Goal: Task Accomplishment & Management: Complete application form

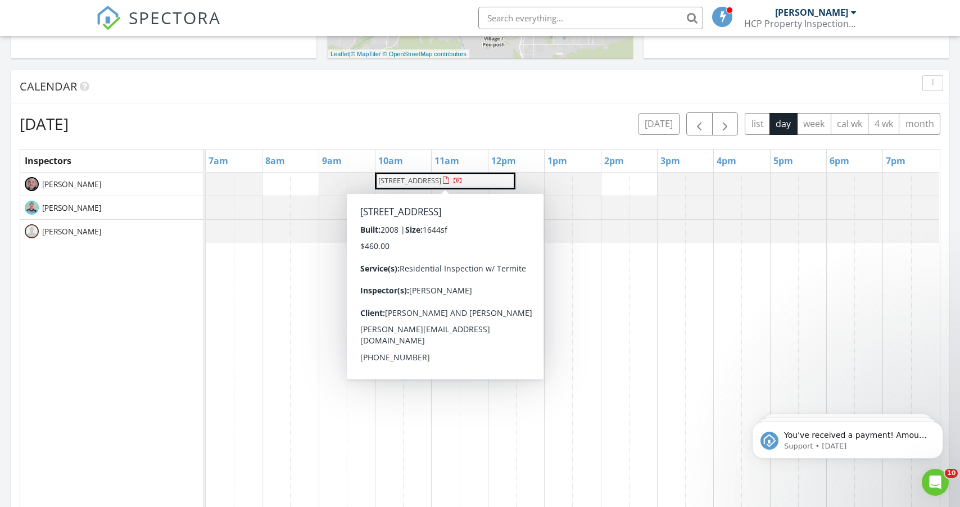
scroll to position [412, 0]
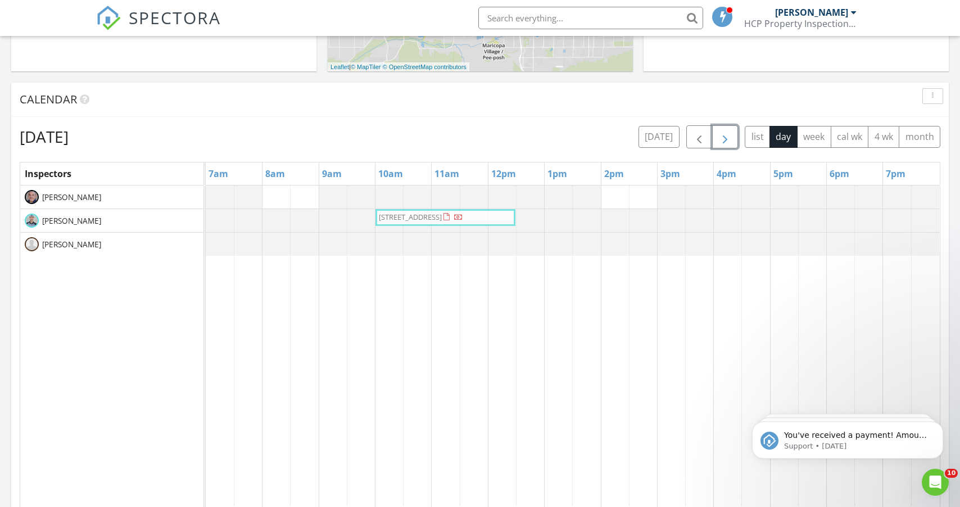
click at [461, 219] on tbody "3746 N 309th Ct, Buckeye 85396 3746 N 309th Ct, Buckeye 85396" at bounding box center [573, 221] width 734 height 70
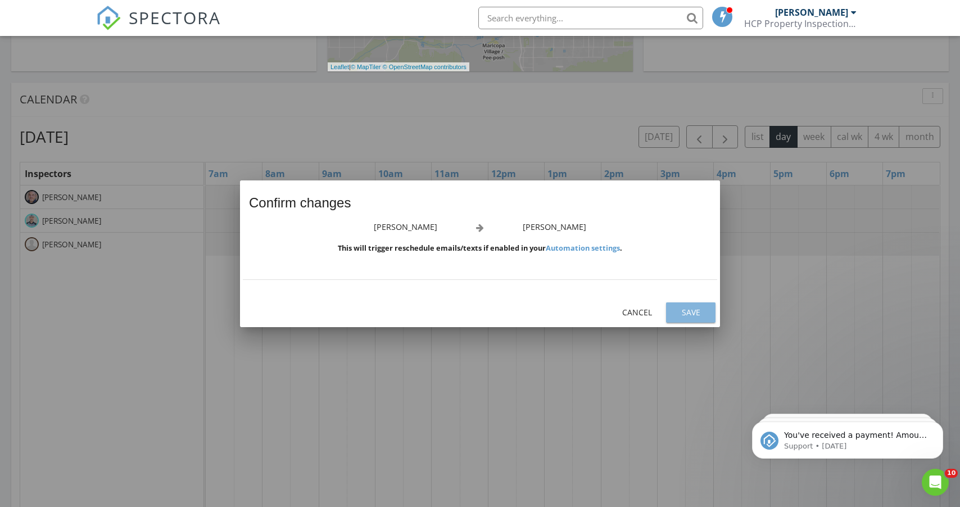
click at [684, 312] on div "Save" at bounding box center [690, 312] width 31 height 12
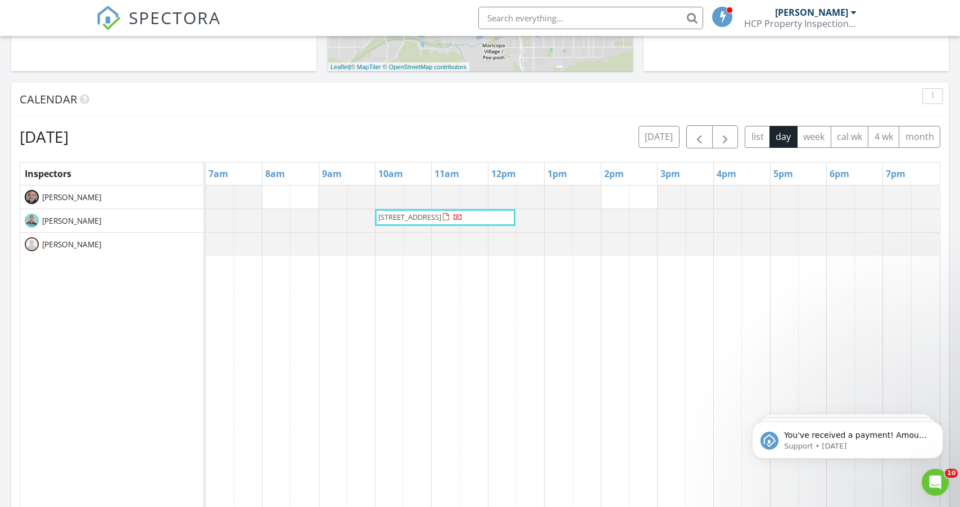
click at [691, 308] on td at bounding box center [700, 403] width 28 height 434
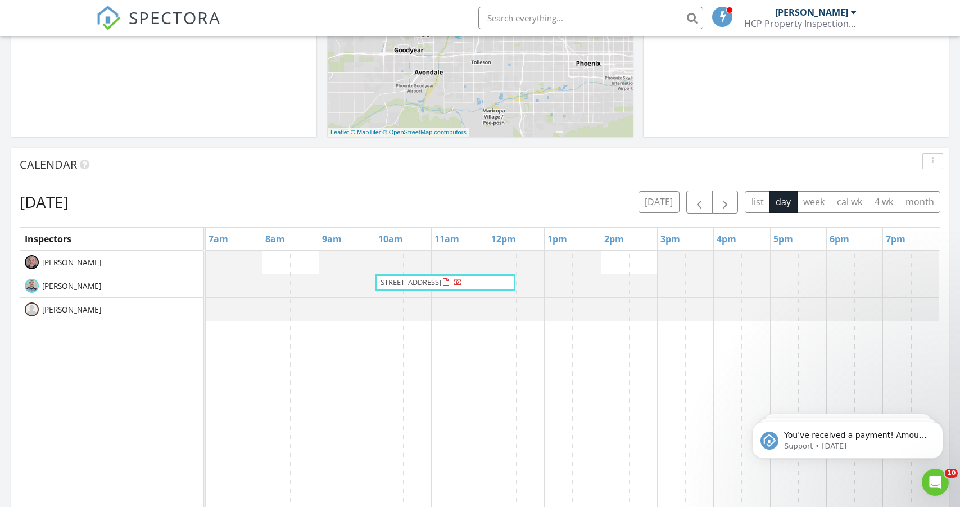
scroll to position [310, 0]
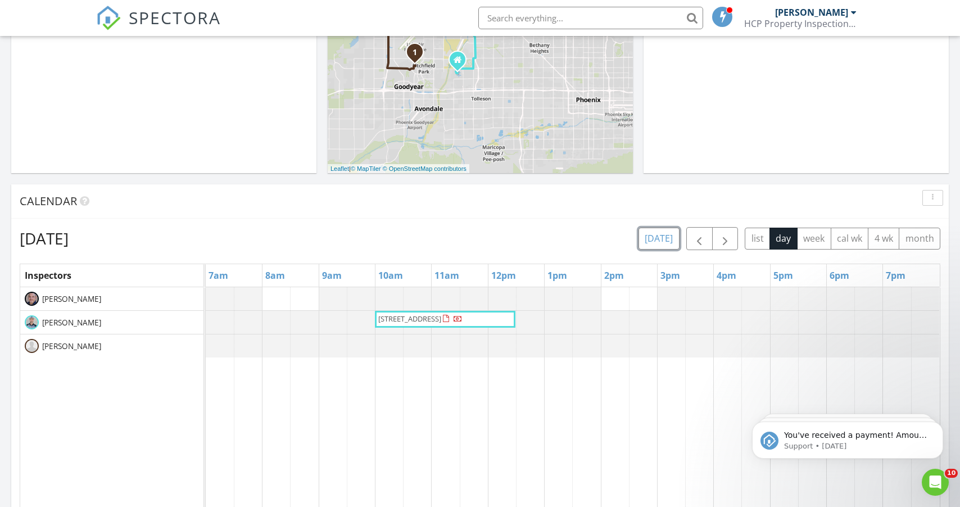
click at [653, 236] on button "today" at bounding box center [659, 239] width 41 height 22
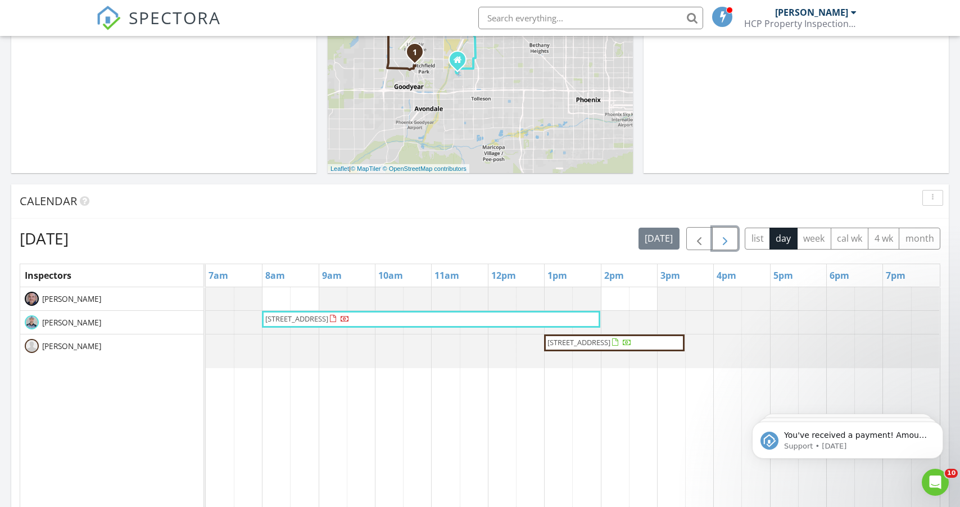
click at [723, 233] on span "button" at bounding box center [725, 238] width 13 height 13
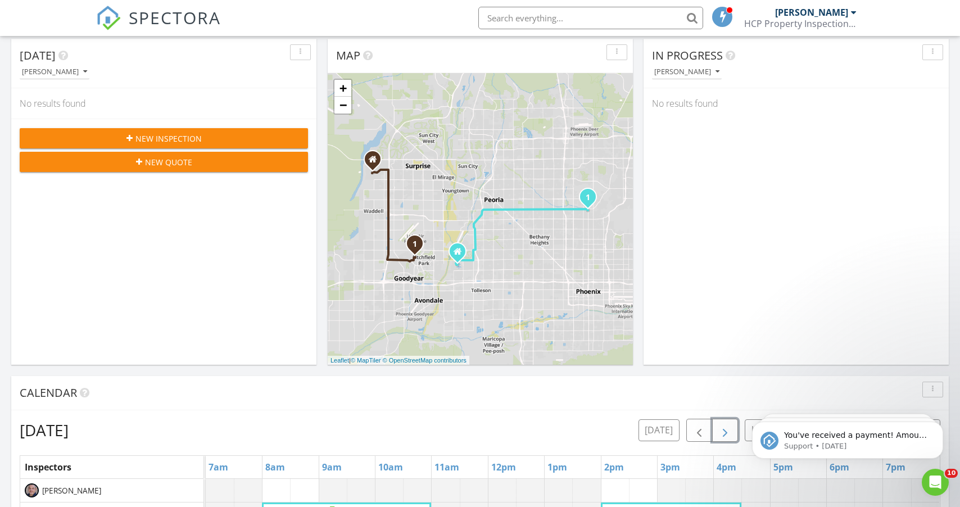
scroll to position [102, 0]
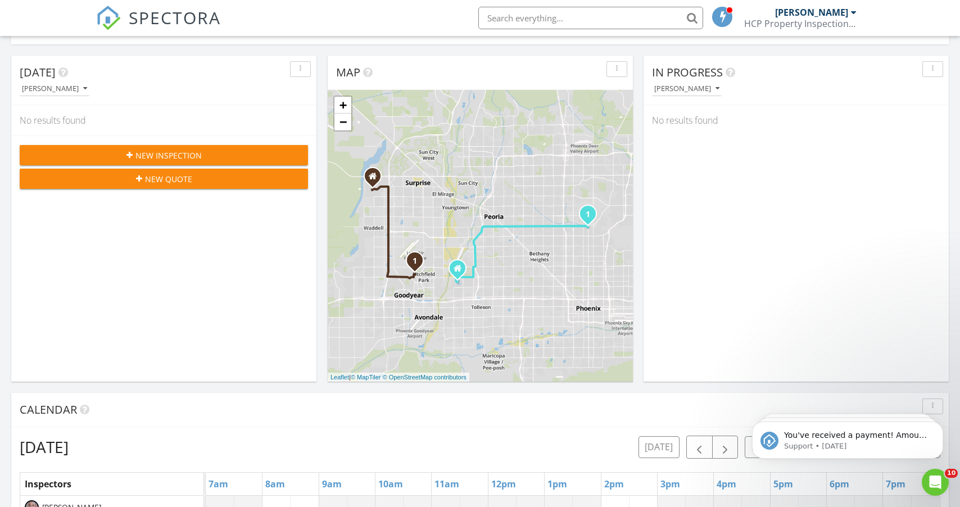
click at [188, 143] on div "New Inspection New Quote" at bounding box center [163, 167] width 305 height 62
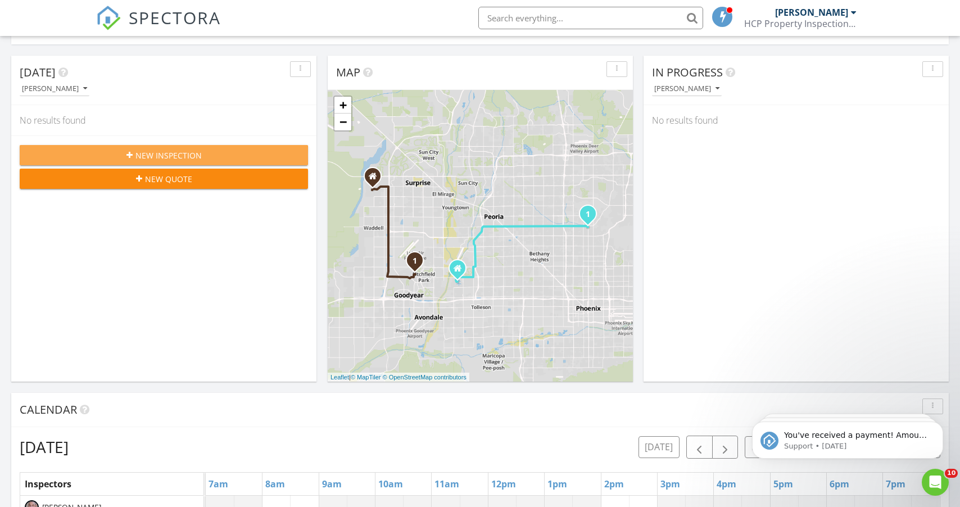
click at [188, 152] on span "New Inspection" at bounding box center [169, 156] width 66 height 12
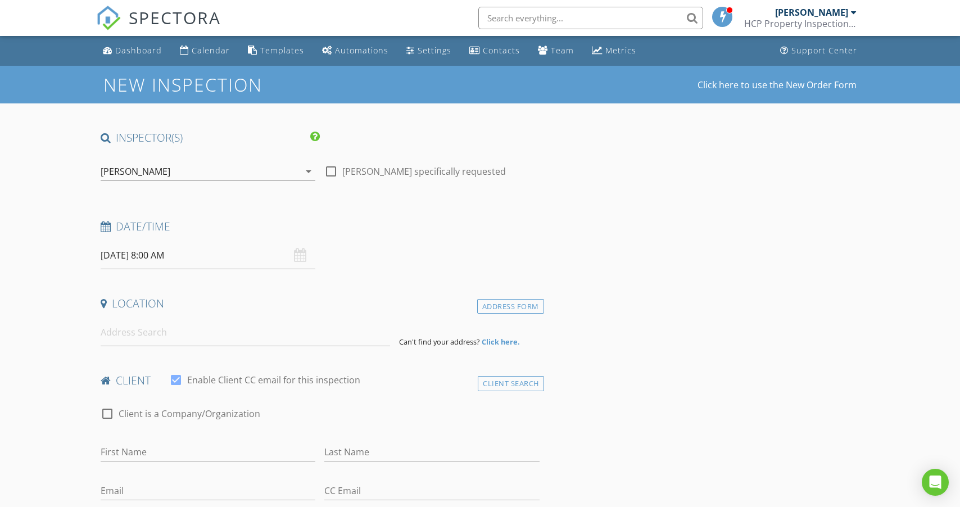
click at [154, 173] on div "[PERSON_NAME]" at bounding box center [136, 171] width 70 height 10
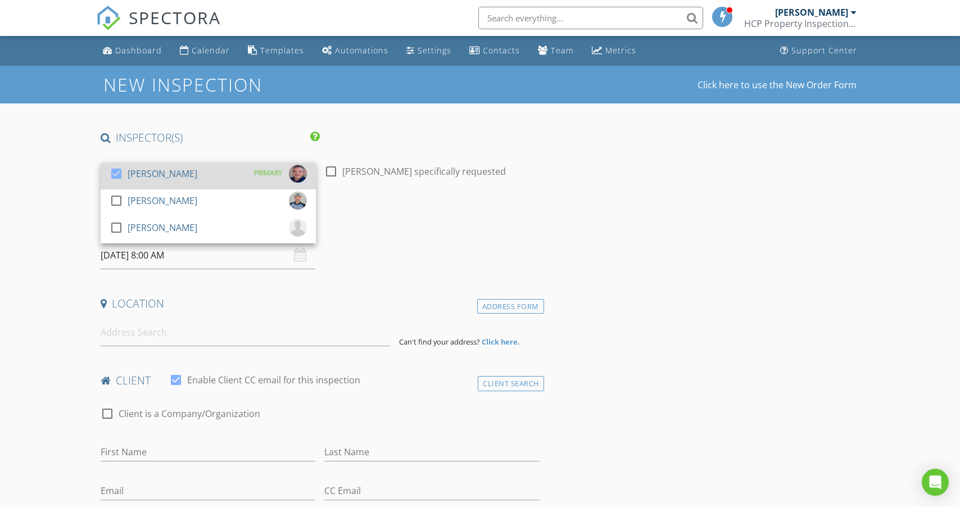
click at [116, 175] on div at bounding box center [116, 173] width 19 height 19
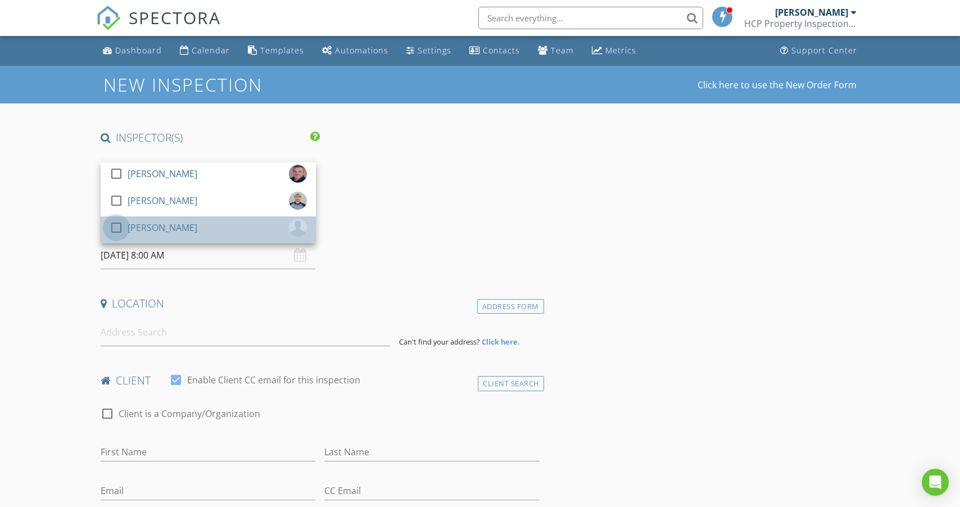
click at [114, 224] on div at bounding box center [116, 227] width 19 height 19
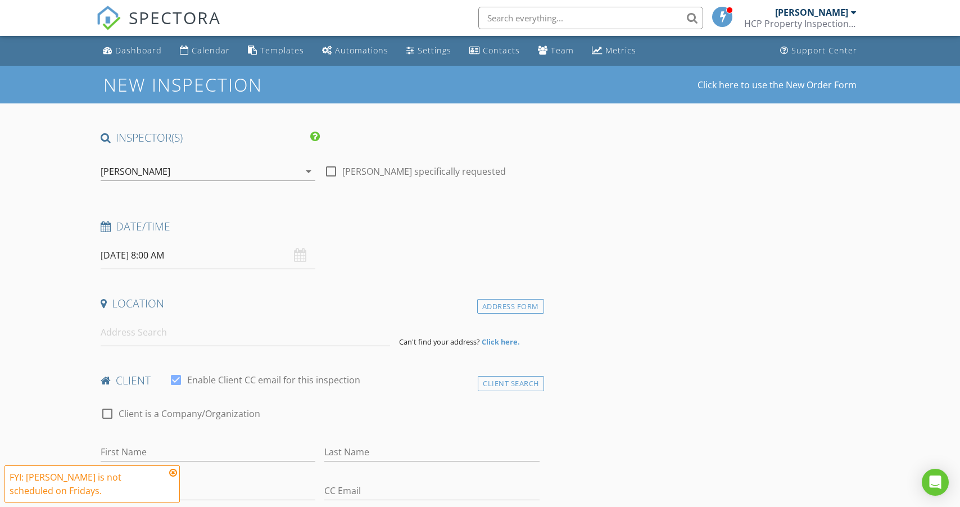
click at [126, 255] on input "08/29/2025 8:00 AM" at bounding box center [208, 256] width 215 height 28
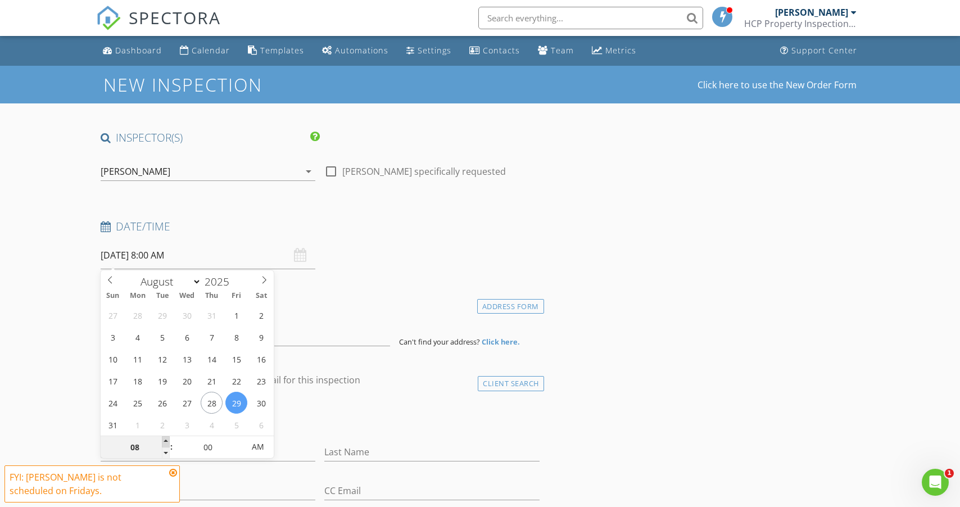
type input "09"
type input "08/29/2025 9:00 AM"
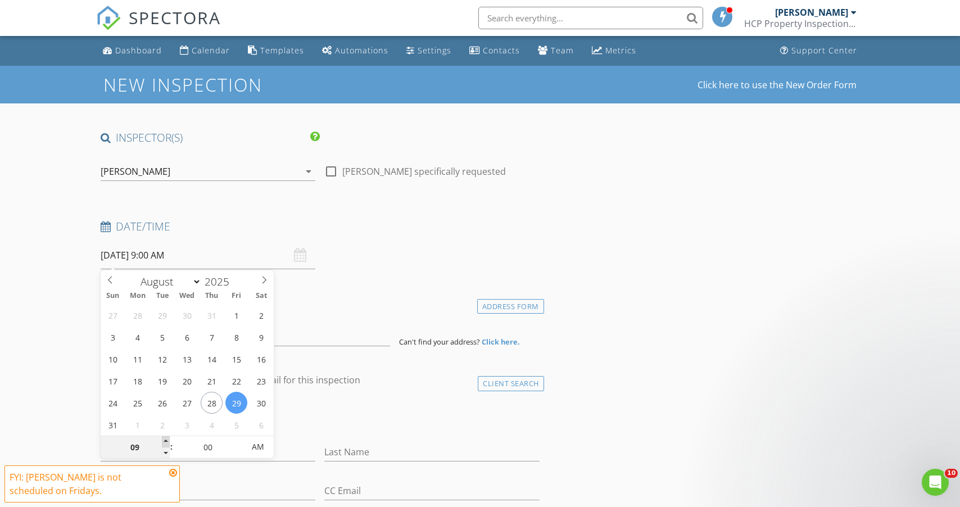
click at [163, 440] on span at bounding box center [166, 441] width 8 height 11
type input "10"
type input "08/29/2025 10:00 AM"
click at [163, 440] on span at bounding box center [166, 441] width 8 height 11
type input "11"
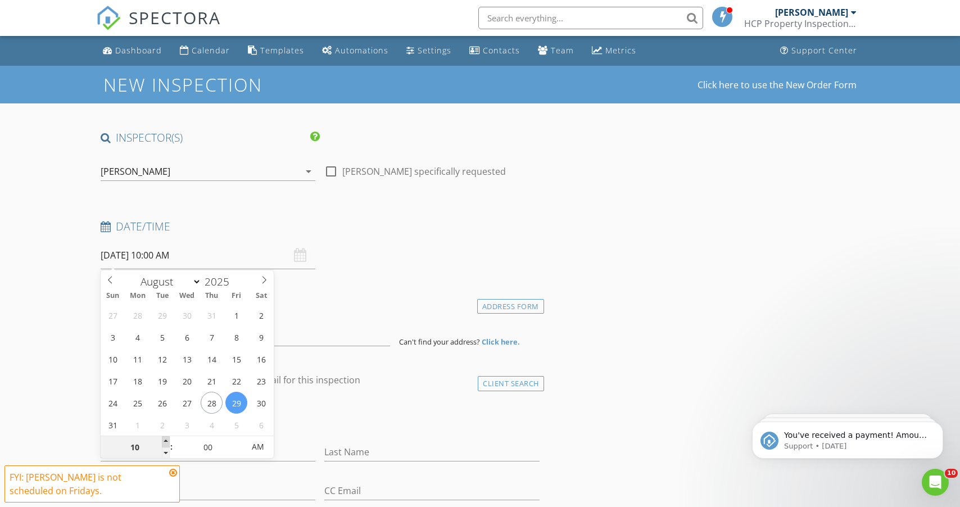
type input "08/29/2025 11:00 AM"
click at [163, 440] on span at bounding box center [166, 441] width 8 height 11
type input "12"
type input "[DATE] 12:00 PM"
click at [163, 440] on span at bounding box center [166, 441] width 8 height 11
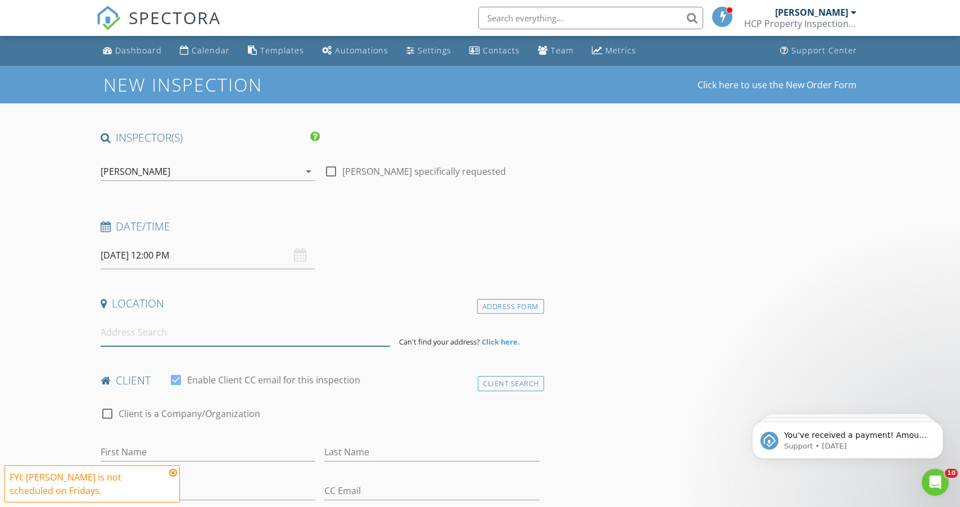
click at [172, 324] on input at bounding box center [246, 333] width 290 height 28
paste input "2159 E CEDAR PL, Chandler, AZ 85249"
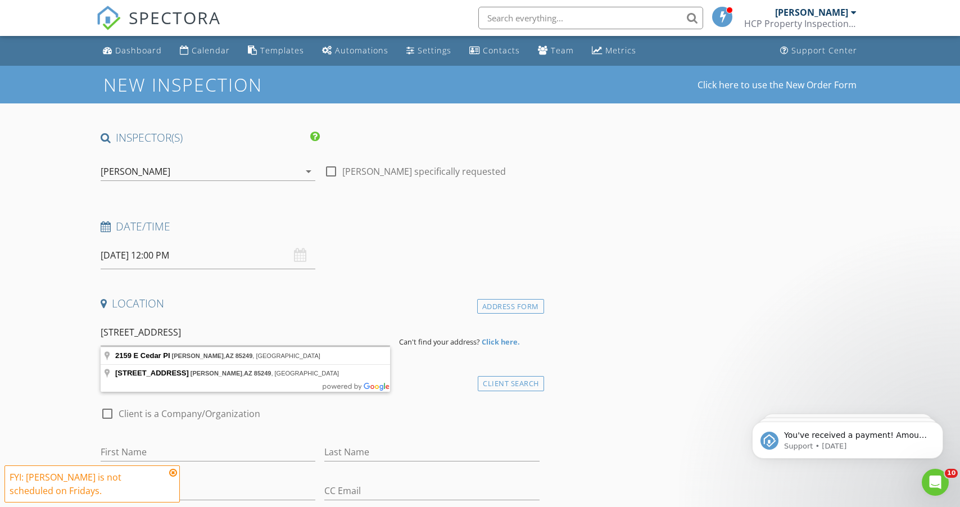
type input "2159 E Cedar Pl, Chandler, AZ 85249, USA"
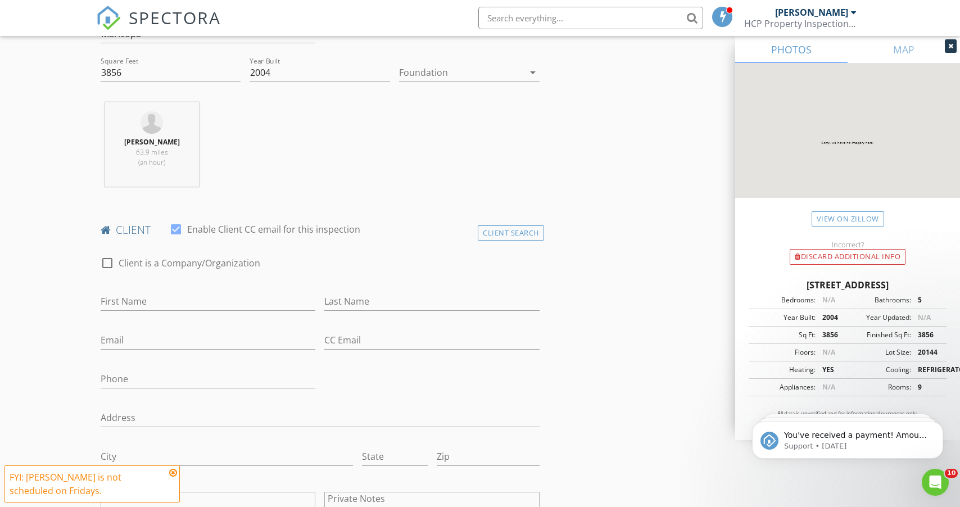
scroll to position [402, 0]
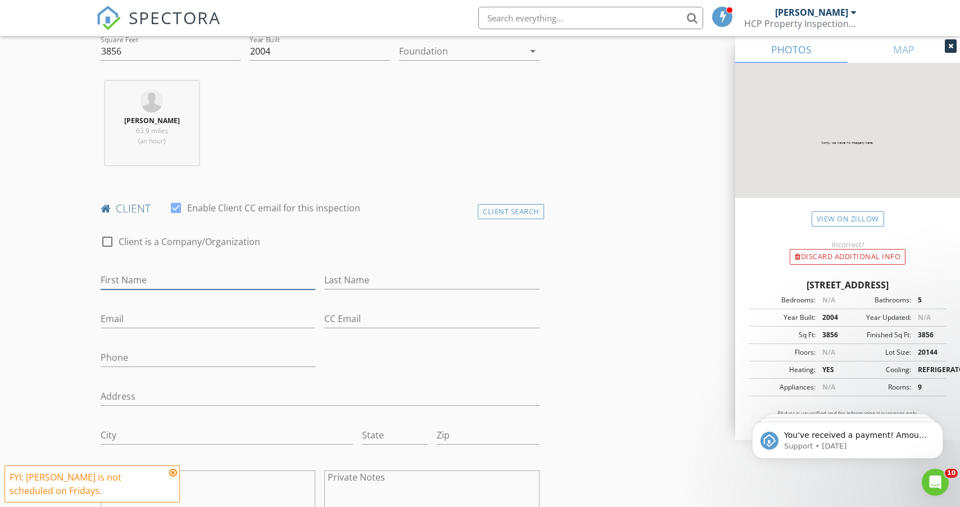
click at [120, 283] on input "First Name" at bounding box center [208, 280] width 215 height 19
click at [526, 208] on div "Client Search" at bounding box center [511, 211] width 66 height 15
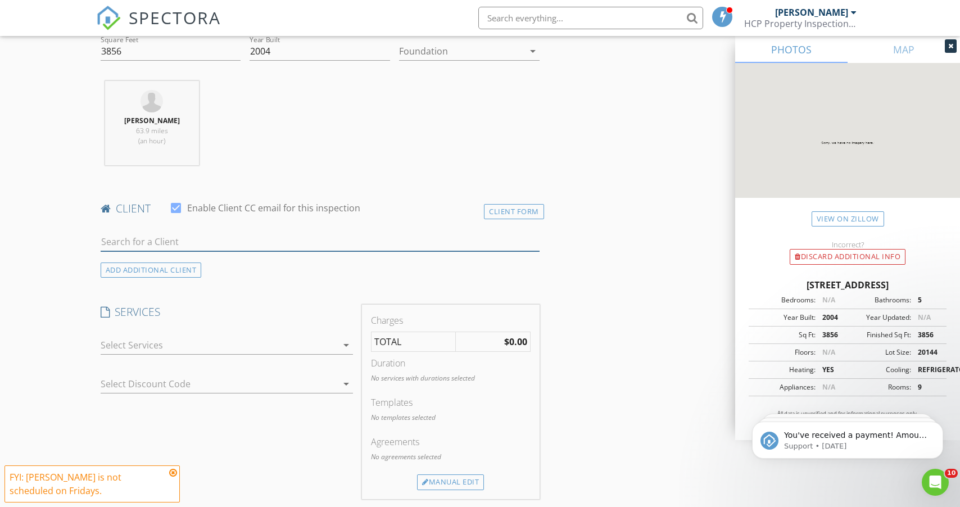
click at [450, 242] on input "text" at bounding box center [320, 242] width 439 height 19
type input "D"
click at [517, 210] on div "Client Form" at bounding box center [514, 211] width 60 height 15
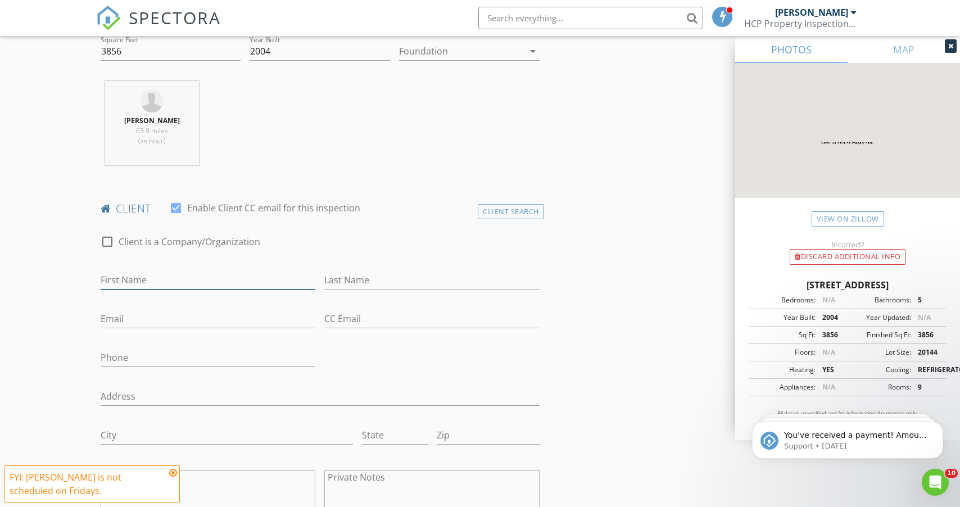
click at [132, 279] on input "First Name" at bounding box center [208, 280] width 215 height 19
paste input "Dan Stoegbauer"
drag, startPoint x: 121, startPoint y: 281, endPoint x: 180, endPoint y: 281, distance: 58.5
click at [180, 281] on input "Dan Stoegbauer" at bounding box center [208, 280] width 215 height 19
type input "Dan"
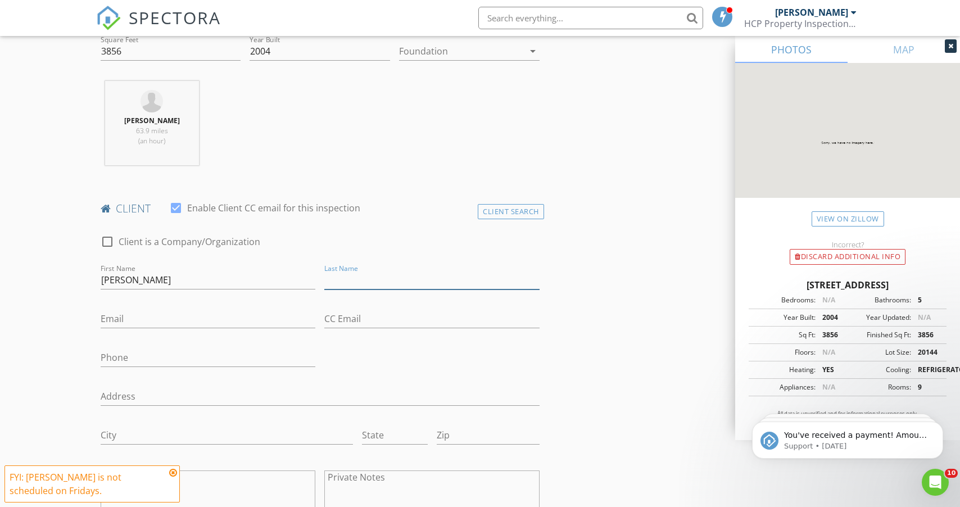
click at [355, 280] on input "Last Name" at bounding box center [431, 280] width 215 height 19
paste input "[PERSON_NAME]"
type input "[PERSON_NAME]"
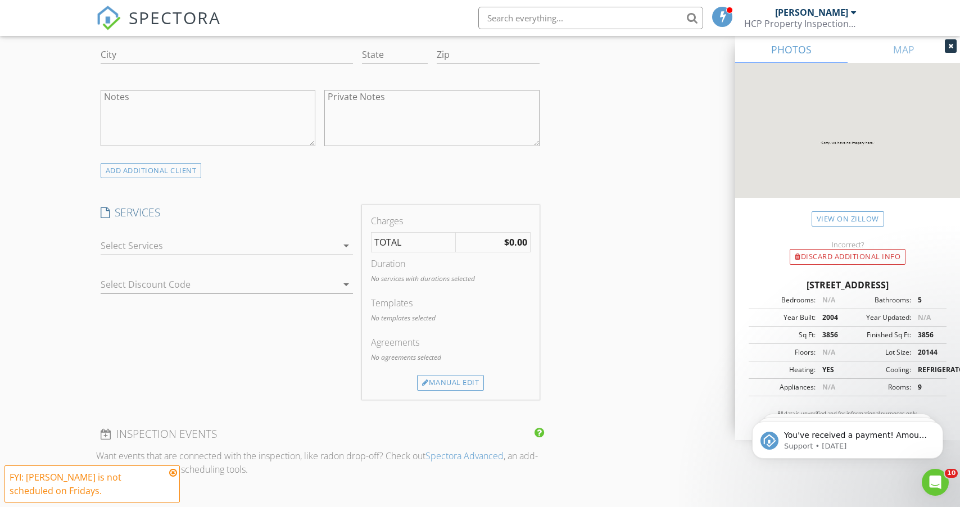
scroll to position [784, 0]
click at [127, 263] on div at bounding box center [227, 262] width 252 height 7
click at [127, 242] on div at bounding box center [219, 245] width 237 height 18
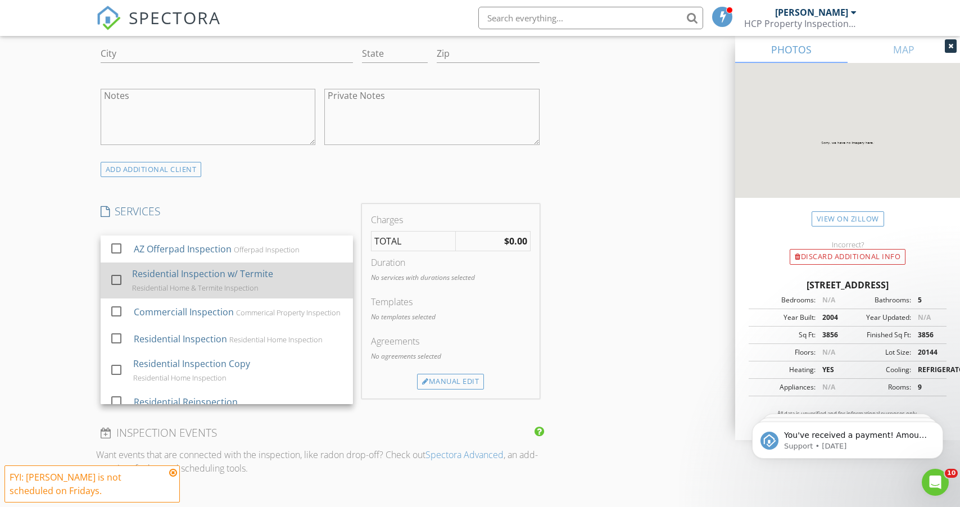
click at [156, 270] on div "Residential Inspection w/ Termite" at bounding box center [202, 273] width 141 height 13
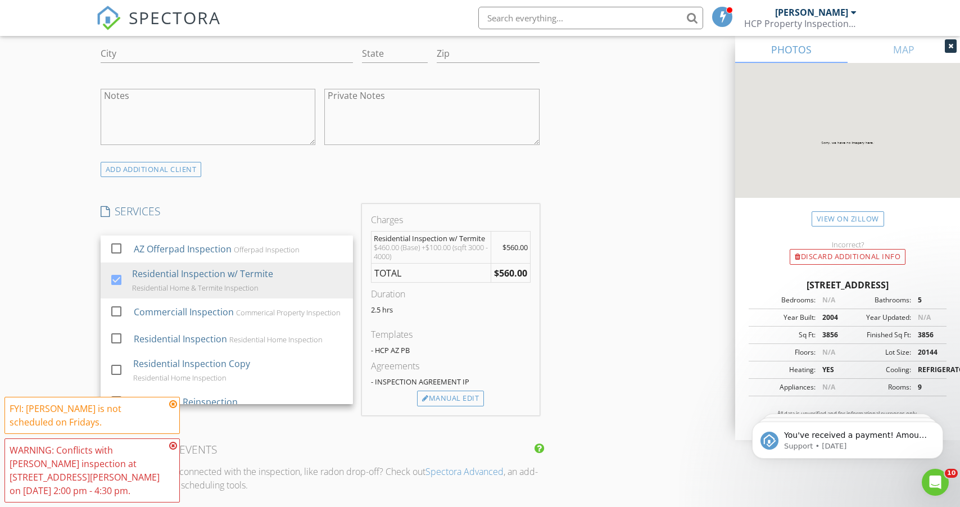
click at [60, 279] on div "New Inspection Click here to use the New Order Form INSPECTOR(S) check_box_outl…" at bounding box center [480, 316] width 960 height 2069
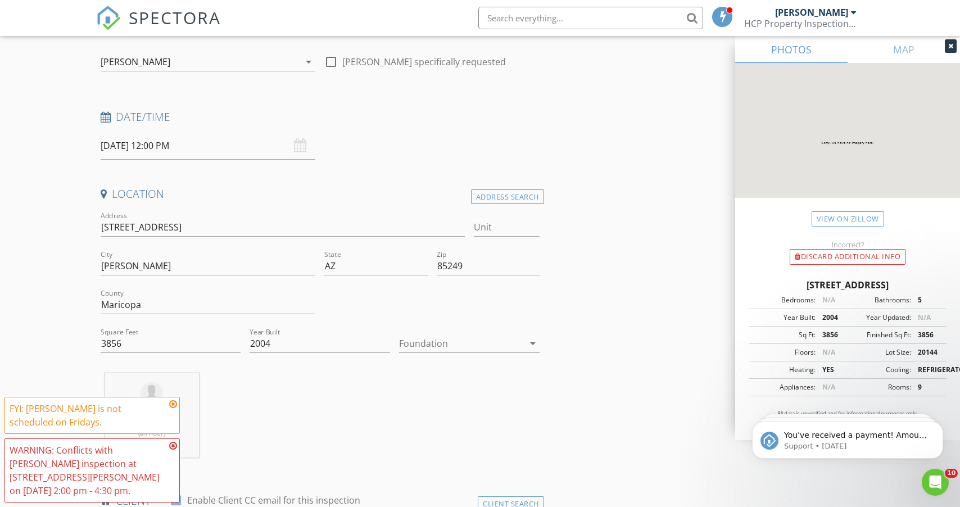
scroll to position [0, 0]
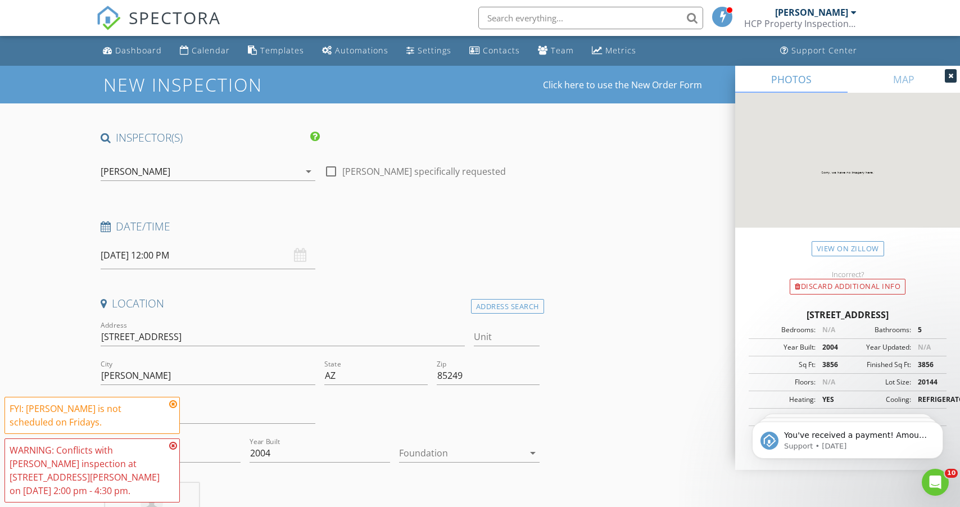
click at [174, 404] on icon at bounding box center [173, 404] width 8 height 9
click at [174, 443] on icon at bounding box center [173, 445] width 8 height 9
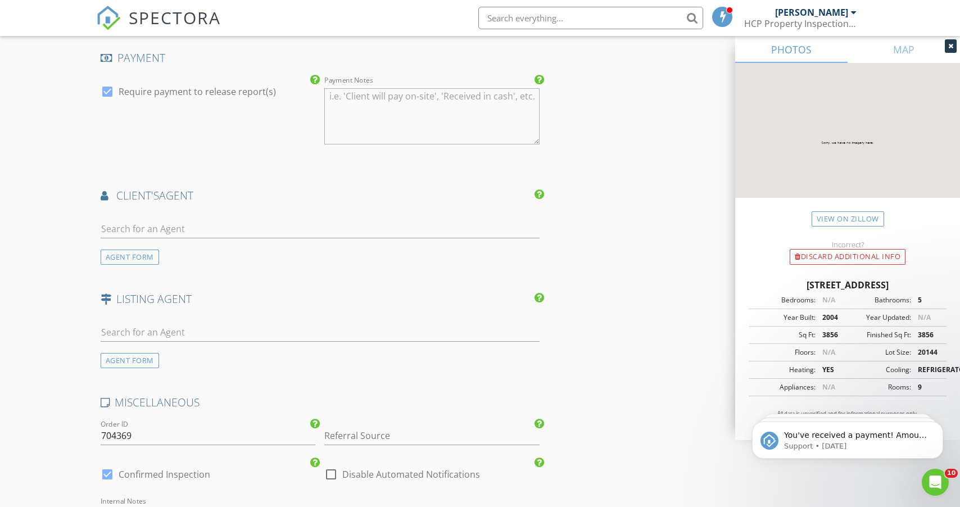
scroll to position [1273, 0]
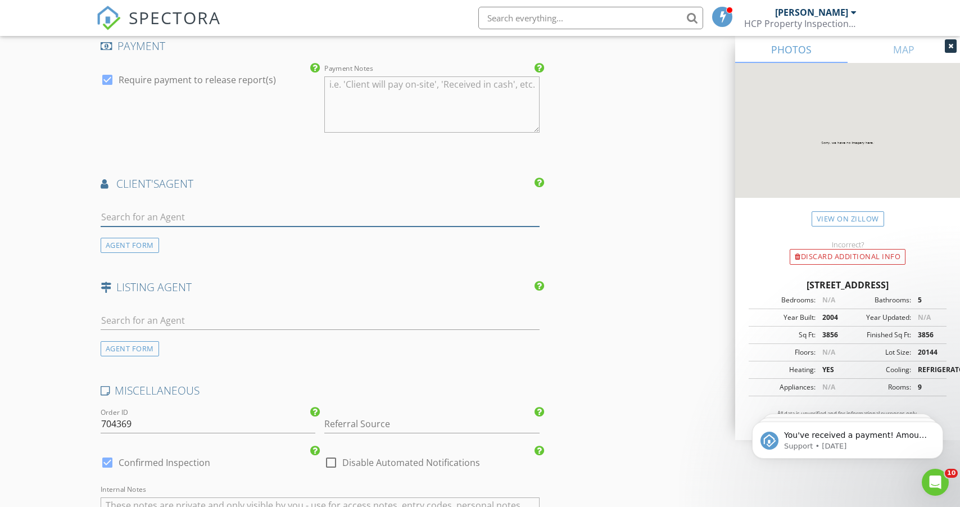
click at [160, 218] on input "text" at bounding box center [320, 217] width 439 height 19
click at [129, 208] on input "Dan S" at bounding box center [320, 217] width 439 height 19
click at [129, 213] on input "Dan S" at bounding box center [320, 217] width 439 height 19
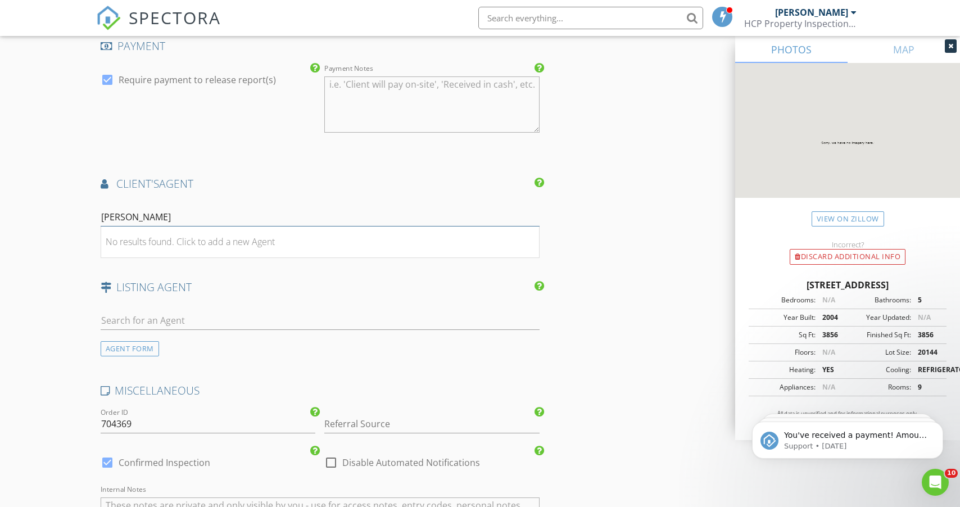
click at [129, 213] on input "Dan S" at bounding box center [320, 217] width 439 height 19
paste input "toegbauer"
type input "Dan Stoegbauer"
click at [135, 243] on div "No results found. Click to add a new Agent" at bounding box center [190, 241] width 169 height 13
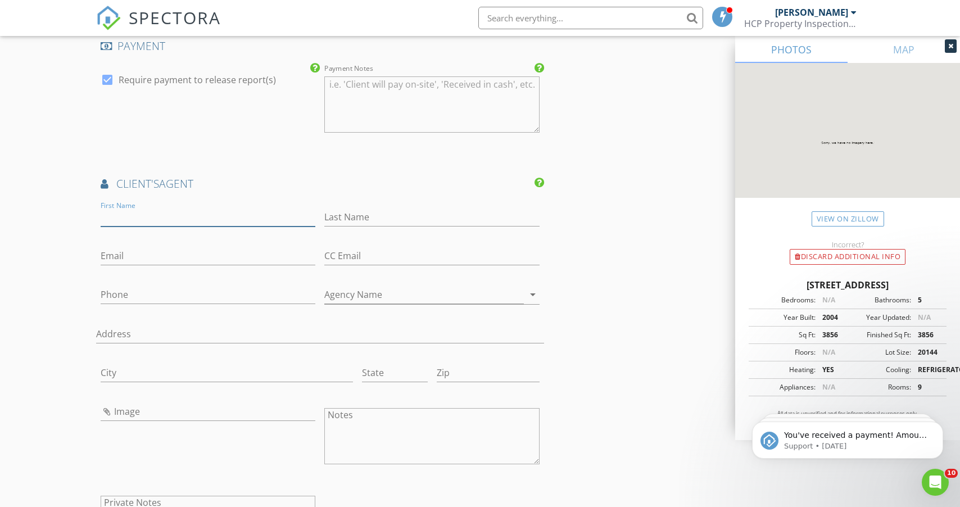
click at [195, 224] on input "First Name" at bounding box center [208, 217] width 215 height 19
paste input "Dan Stoegbauer"
drag, startPoint x: 123, startPoint y: 218, endPoint x: 191, endPoint y: 220, distance: 68.6
click at [191, 220] on input "Dan Stoegbauer" at bounding box center [208, 217] width 215 height 19
type input "Dan"
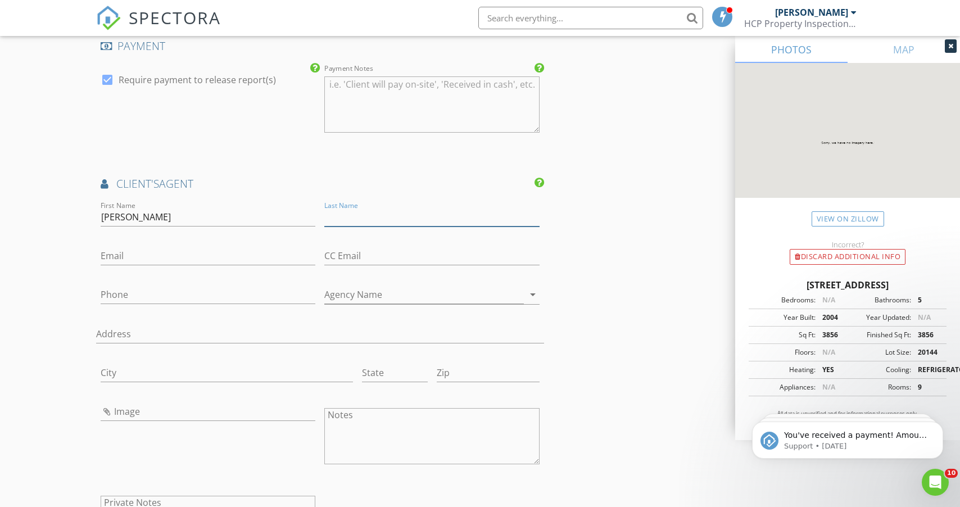
click at [351, 219] on input "Last Name" at bounding box center [431, 217] width 215 height 19
paste input "[PERSON_NAME]"
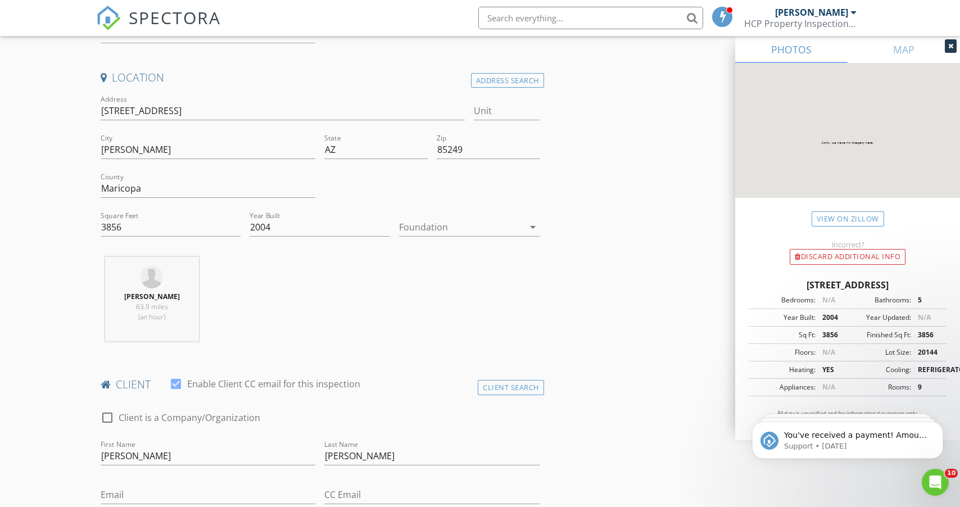
scroll to position [443, 0]
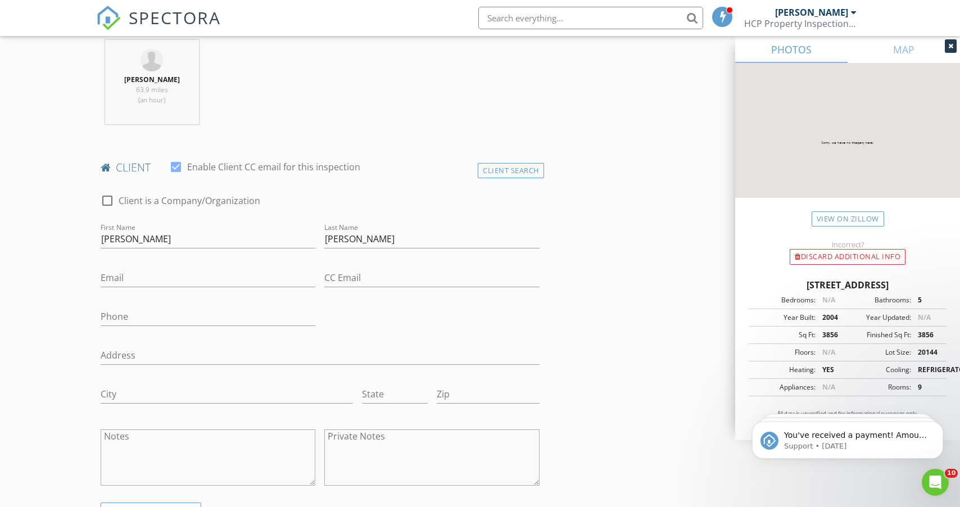
type input "[PERSON_NAME]"
click at [191, 246] on input "Dan" at bounding box center [208, 239] width 215 height 19
type input "[PERSON_NAME] and [PERSON_NAME]"
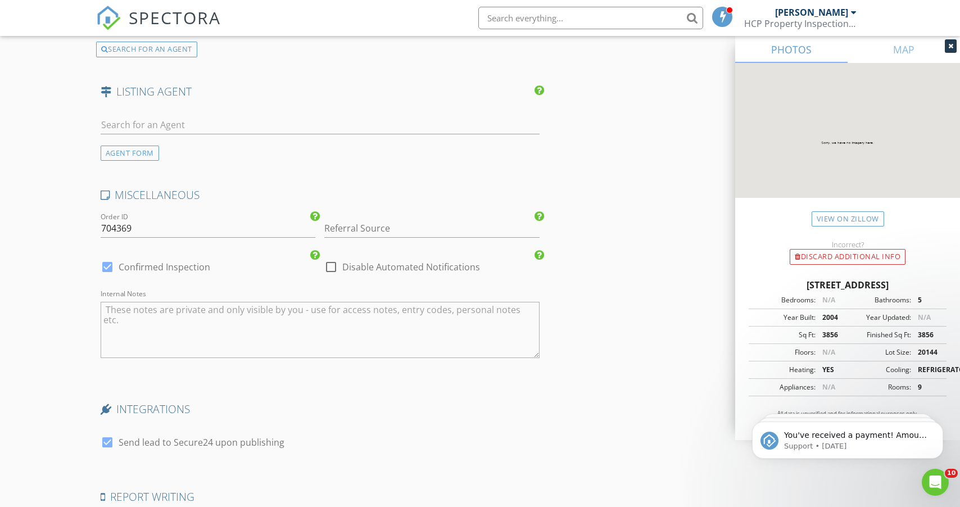
scroll to position [1959, 0]
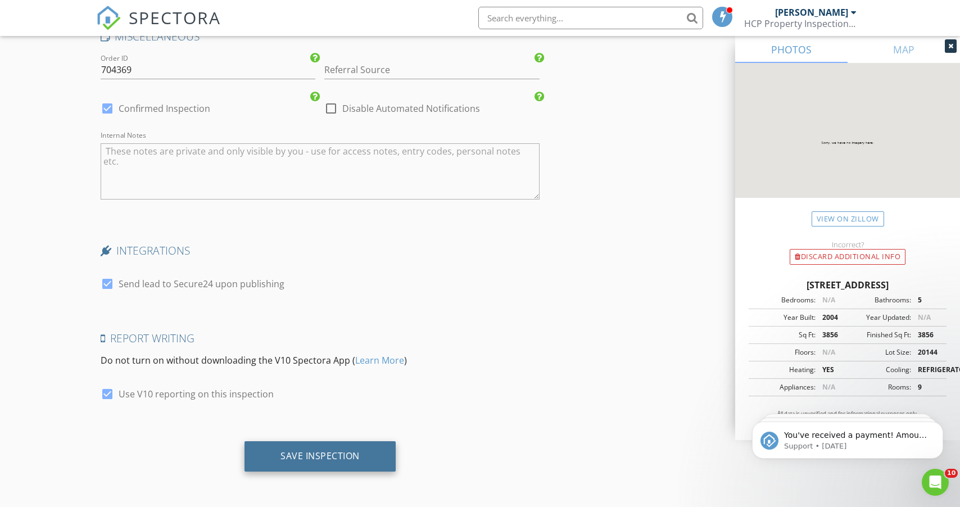
click at [303, 450] on div "Save Inspection" at bounding box center [320, 455] width 79 height 11
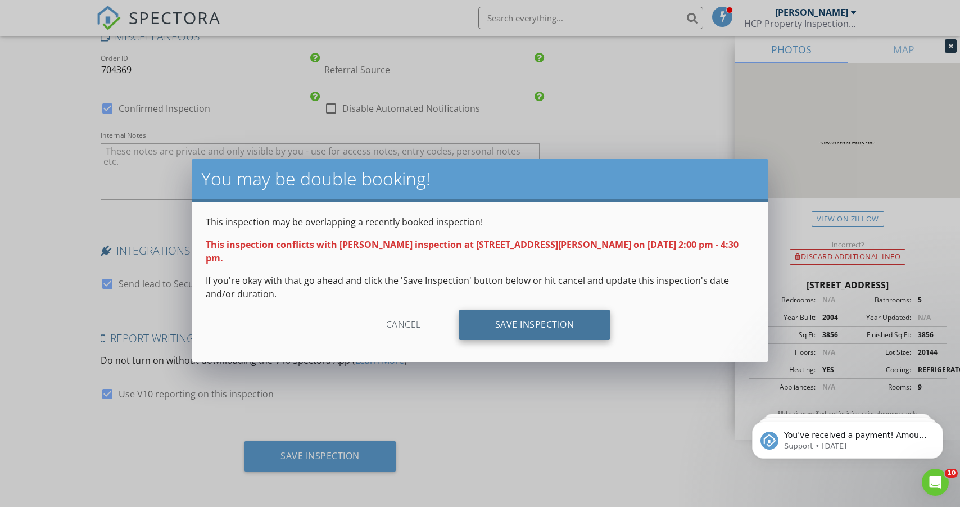
click at [553, 310] on div "Save Inspection" at bounding box center [534, 325] width 151 height 30
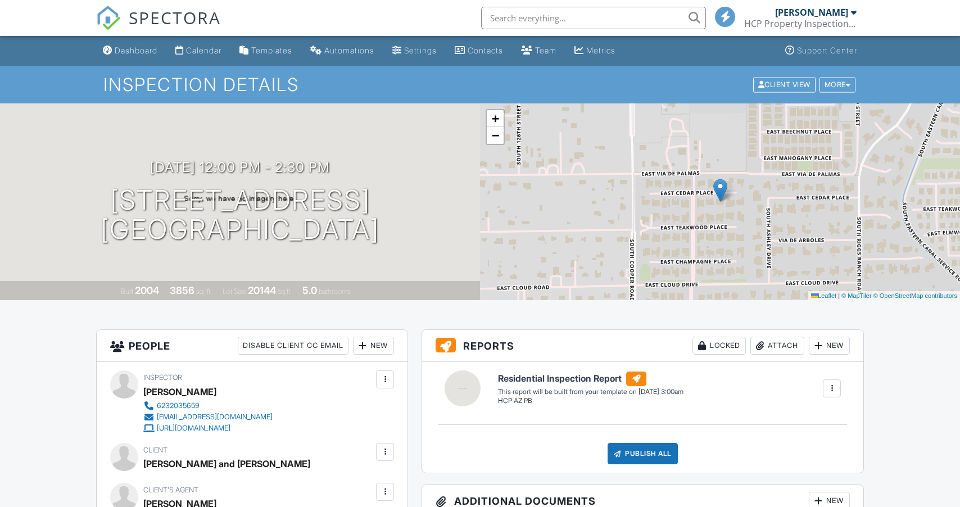
click at [145, 24] on span "SPECTORA" at bounding box center [175, 18] width 92 height 24
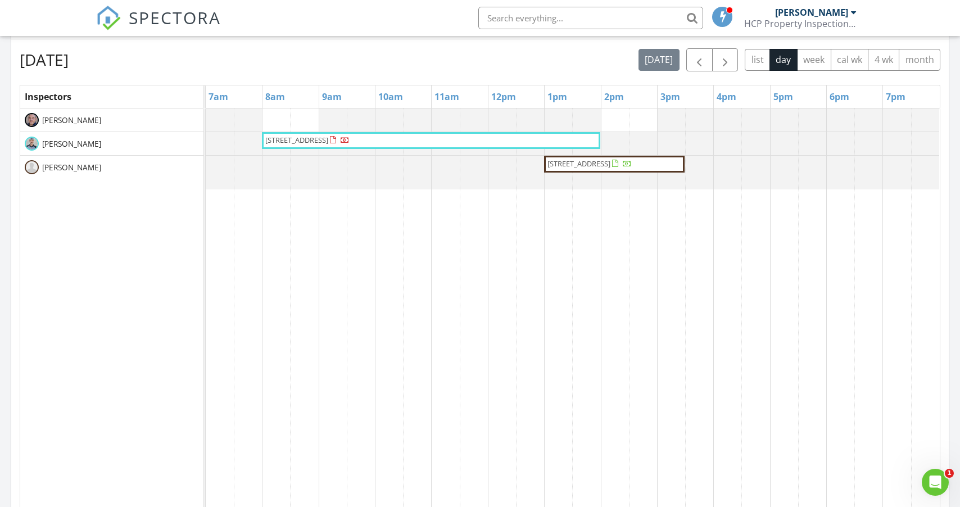
scroll to position [490, 0]
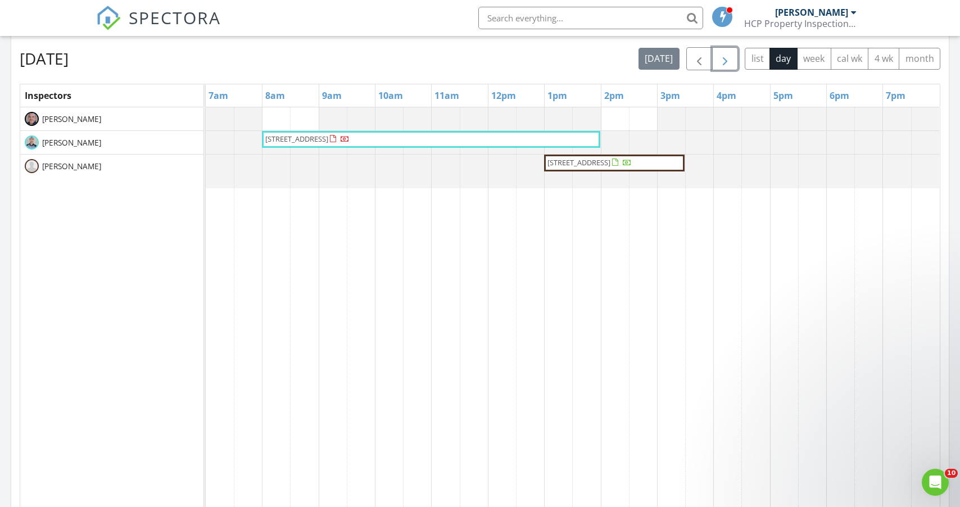
click at [716, 59] on button "button" at bounding box center [725, 58] width 26 height 23
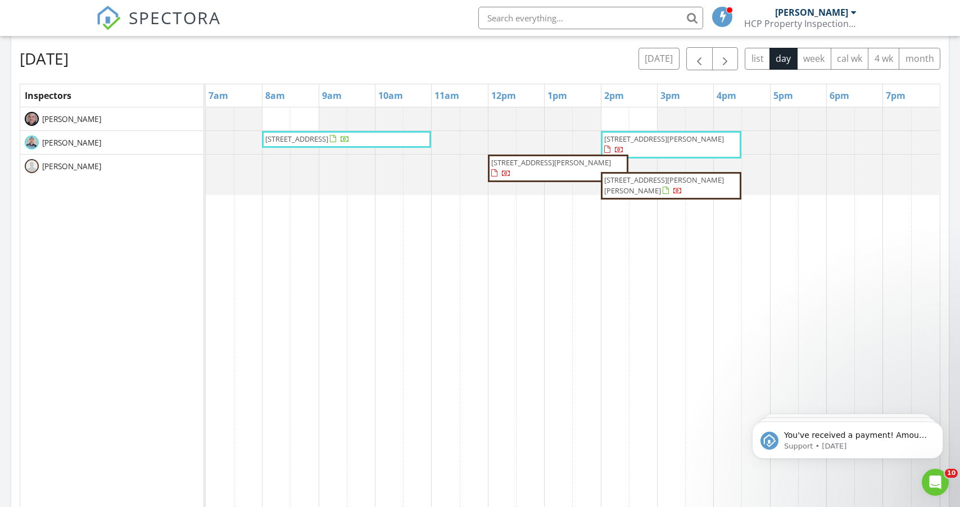
click at [537, 21] on input "text" at bounding box center [591, 18] width 225 height 22
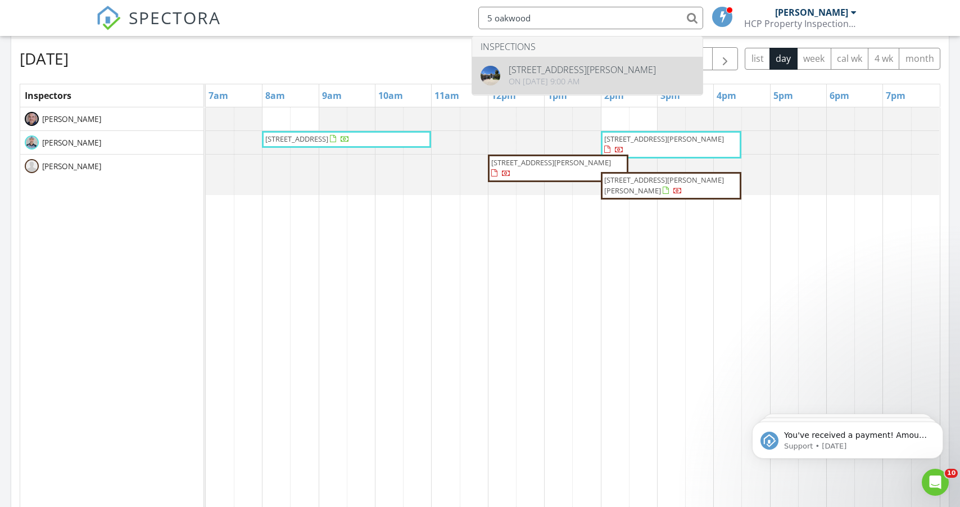
type input "5 oakwood"
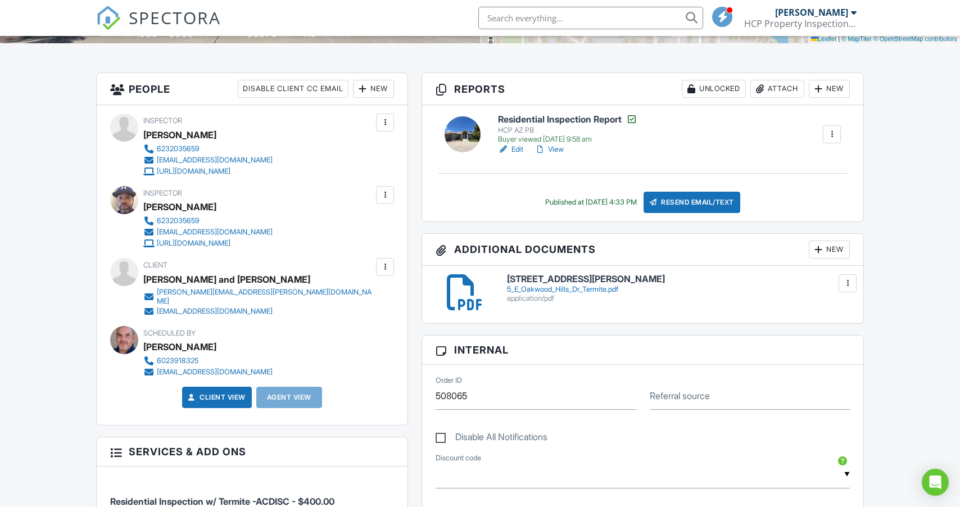
scroll to position [276, 0]
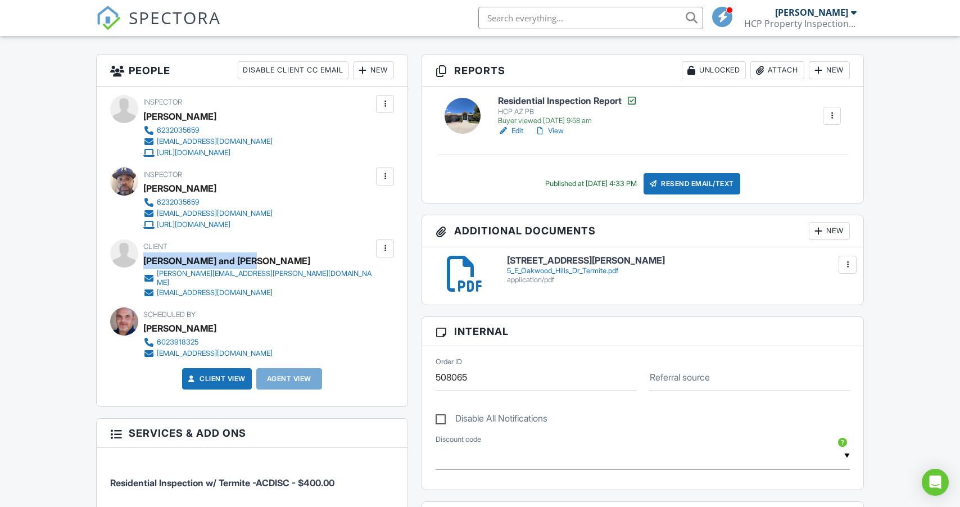
drag, startPoint x: 261, startPoint y: 263, endPoint x: 146, endPoint y: 264, distance: 115.8
click at [146, 264] on div "[PERSON_NAME] and [PERSON_NAME]" at bounding box center [262, 260] width 239 height 17
copy div "[PERSON_NAME] and [PERSON_NAME]"
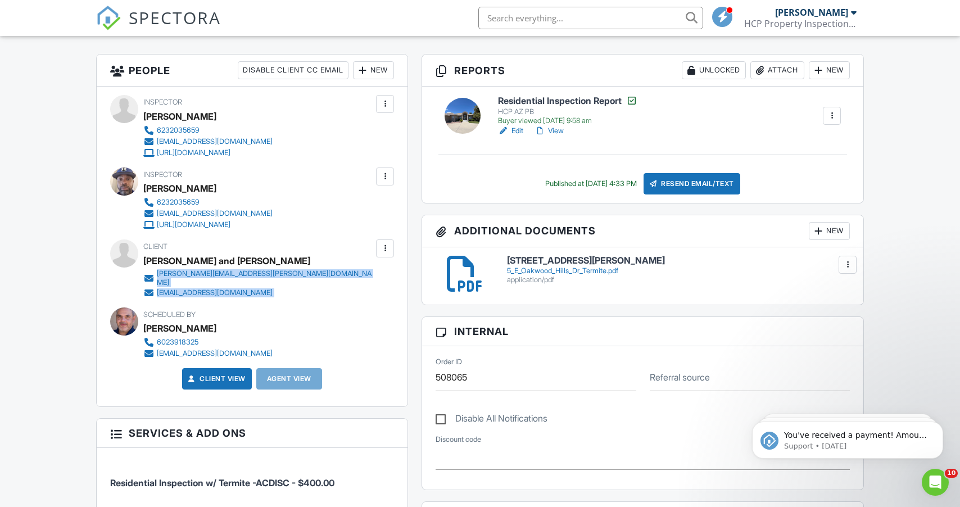
drag, startPoint x: 260, startPoint y: 292, endPoint x: 154, endPoint y: 275, distance: 107.7
click at [154, 275] on div "Inspector Jason Cantrell 6232035659 info@hcphomeinspection.com https://www.hcph…" at bounding box center [252, 247] width 311 height 320
copy div "dan.stoegbauer@offerpad.com dstoegbauer@gmail.com Edit Resend Confirmation Emai…"
click at [184, 263] on div "[PERSON_NAME] and [PERSON_NAME]" at bounding box center [226, 260] width 167 height 17
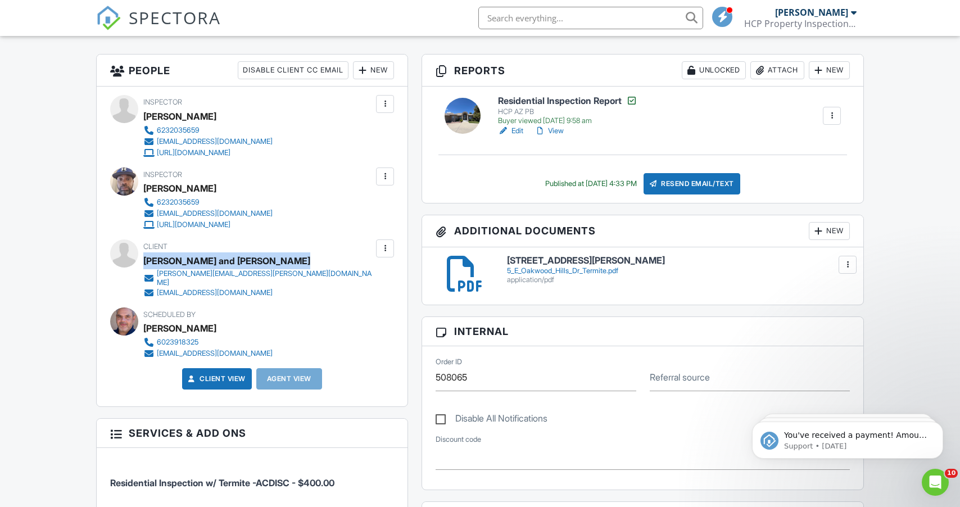
click at [184, 263] on div "[PERSON_NAME] and [PERSON_NAME]" at bounding box center [226, 260] width 167 height 17
copy div "[PERSON_NAME] and [PERSON_NAME]"
click at [178, 25] on span "SPECTORA" at bounding box center [175, 18] width 92 height 24
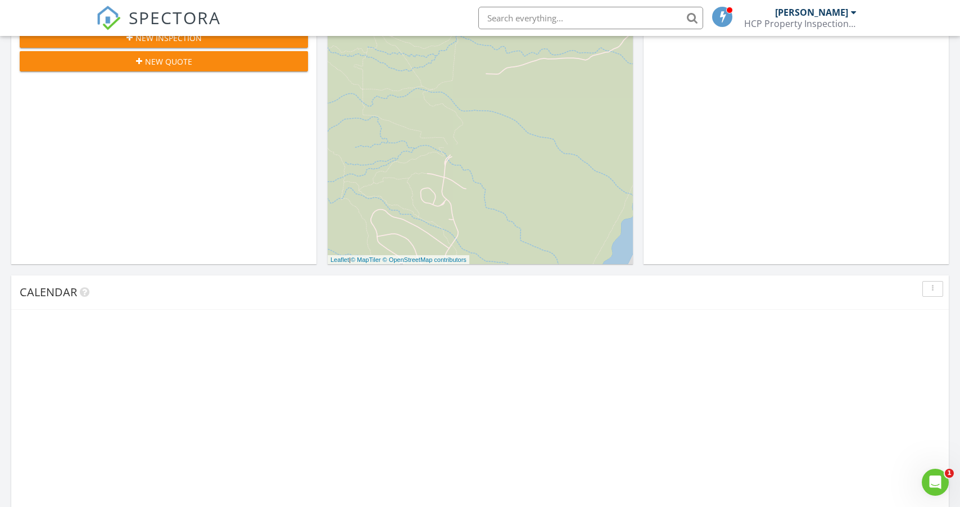
scroll to position [426, 0]
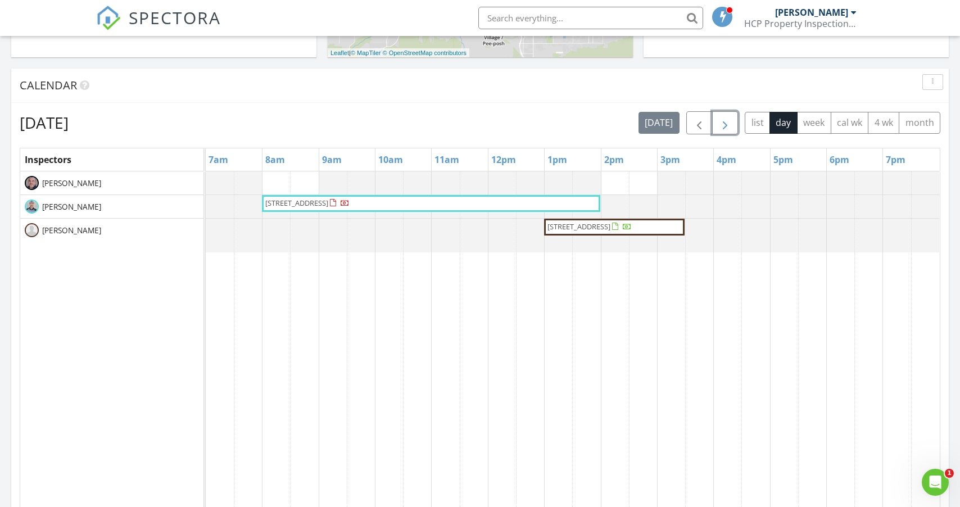
click at [732, 120] on span "button" at bounding box center [725, 122] width 13 height 13
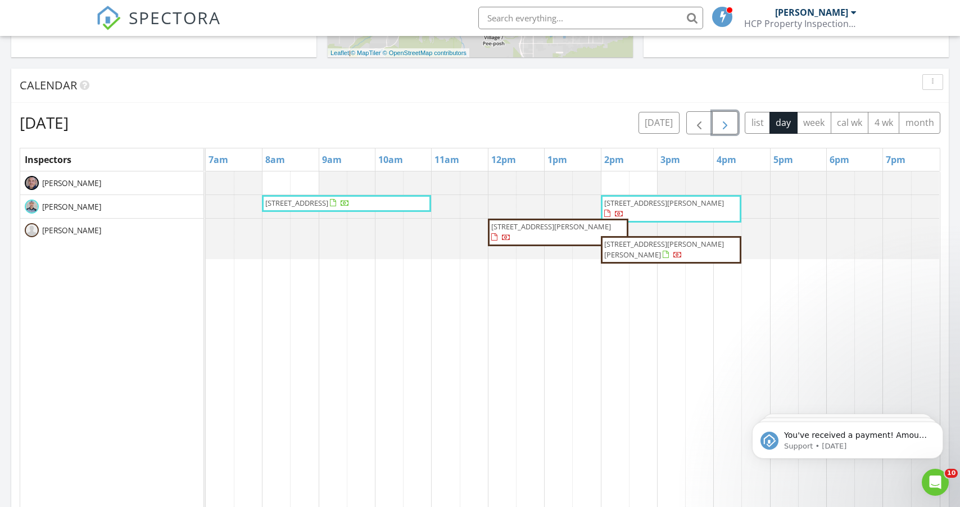
scroll to position [0, 0]
click at [567, 228] on span "2159 E Cedar Pl, Chandler 85249" at bounding box center [551, 227] width 120 height 10
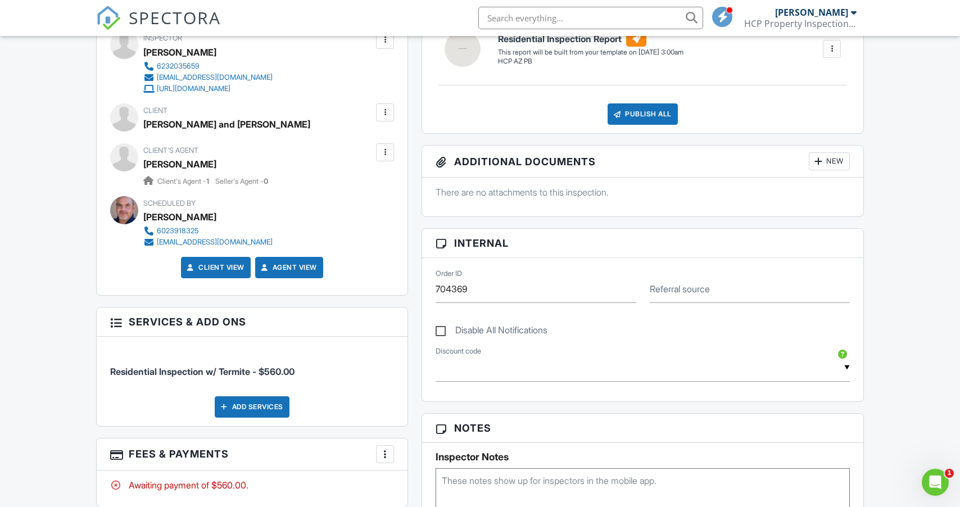
click at [382, 159] on div at bounding box center [385, 152] width 18 height 18
click at [372, 213] on li "Remove" at bounding box center [358, 215] width 57 height 28
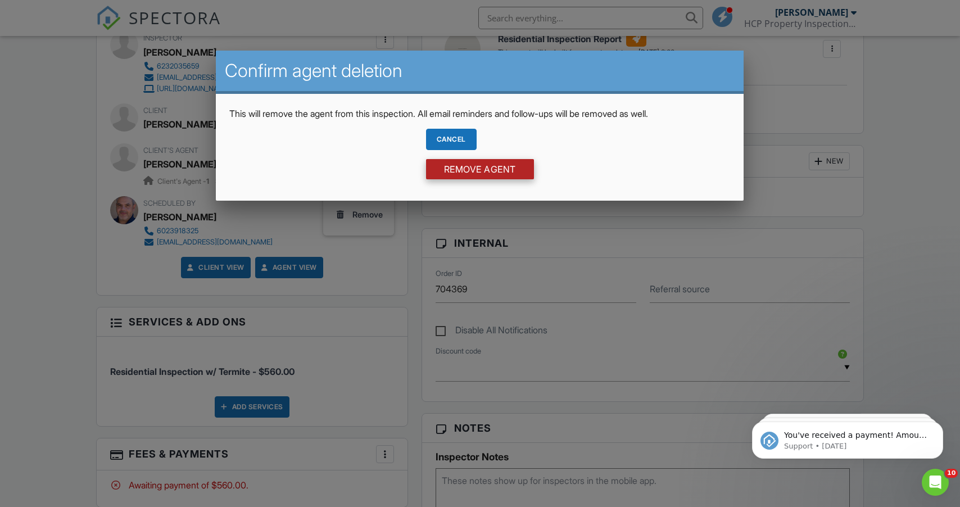
click at [456, 167] on input "Remove Agent" at bounding box center [480, 169] width 108 height 20
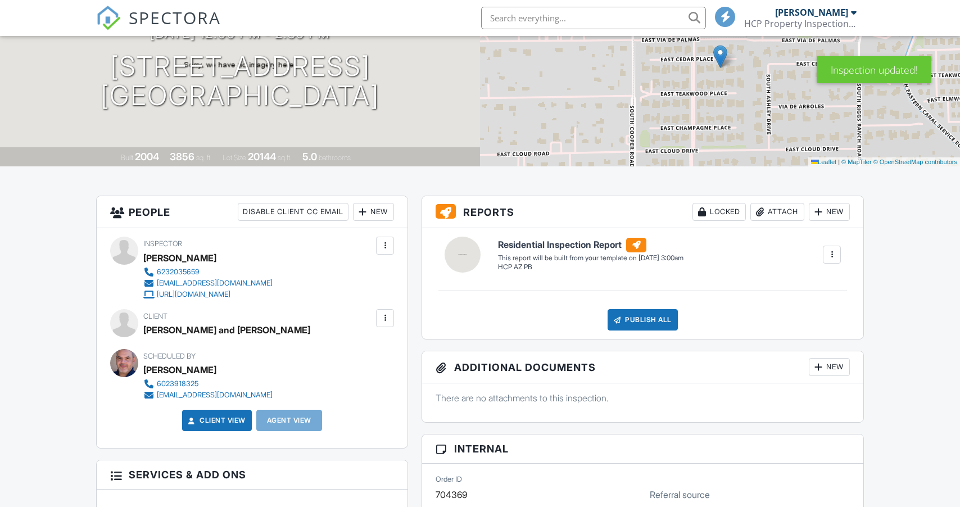
scroll to position [235, 0]
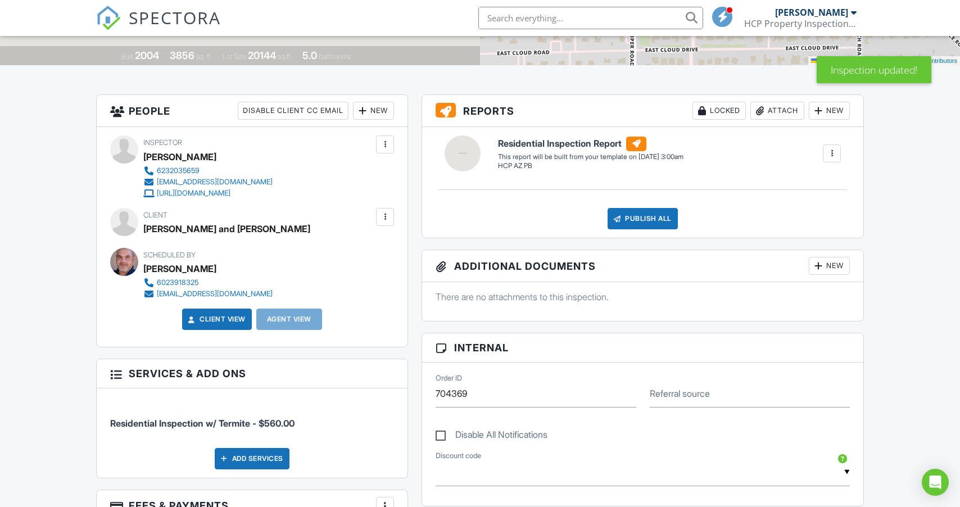
click at [387, 219] on div at bounding box center [385, 216] width 11 height 11
click at [367, 250] on li "Edit" at bounding box center [358, 251] width 57 height 28
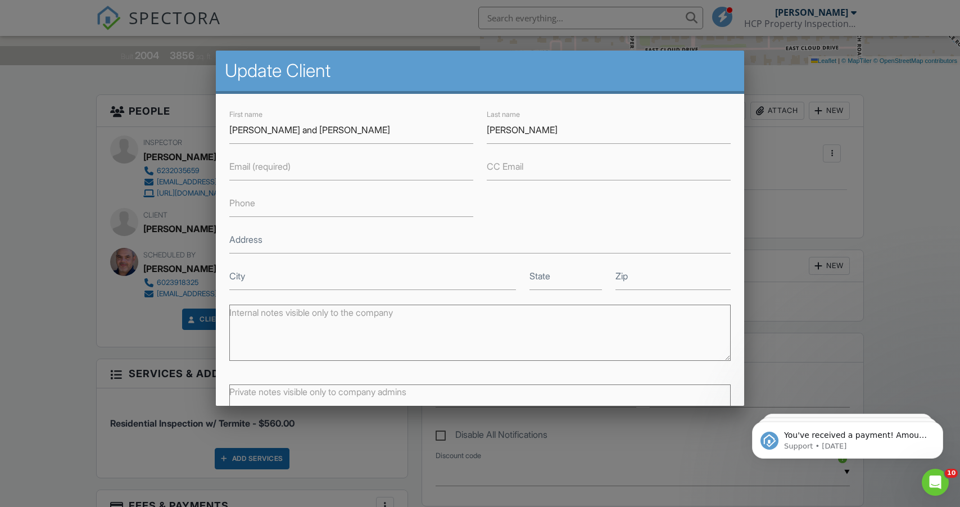
scroll to position [85, 0]
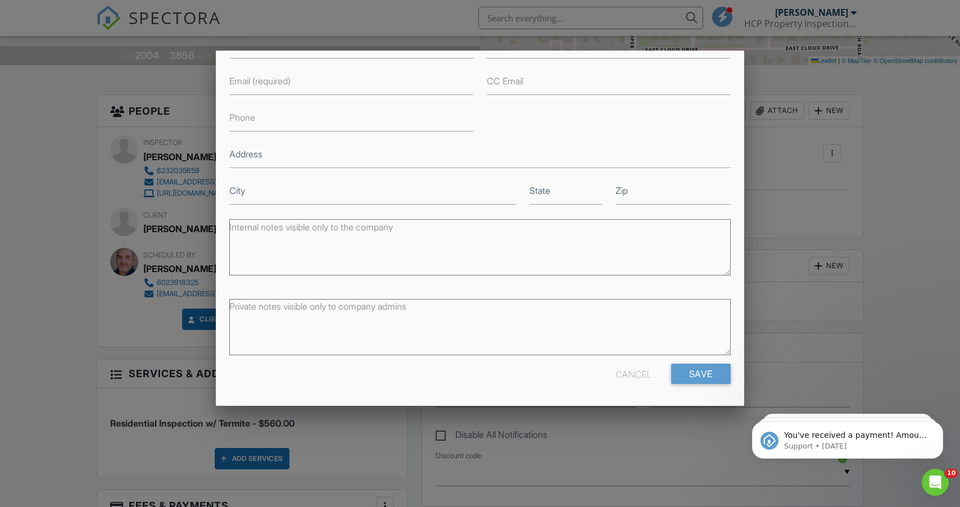
click at [624, 377] on div "Cancel" at bounding box center [634, 374] width 36 height 20
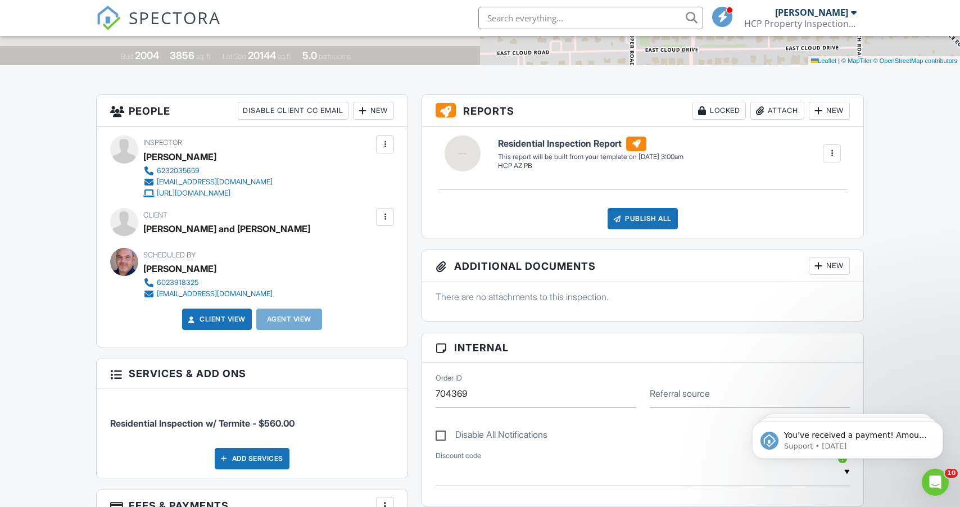
click at [559, 28] on input "text" at bounding box center [591, 18] width 225 height 22
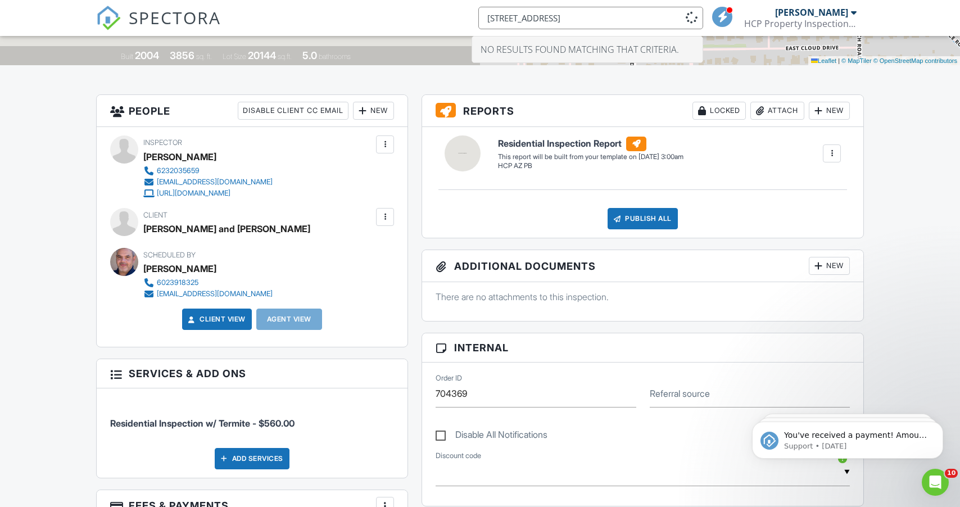
click at [503, 17] on input "5 E Oakwood" at bounding box center [591, 18] width 225 height 22
click at [589, 22] on input "5 Oakwood" at bounding box center [591, 18] width 225 height 22
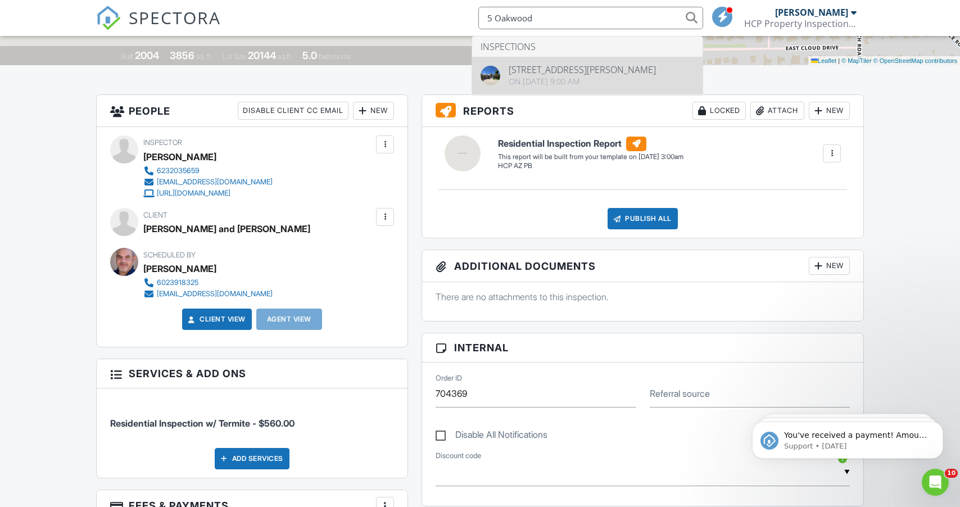
type input "5 Oakwood"
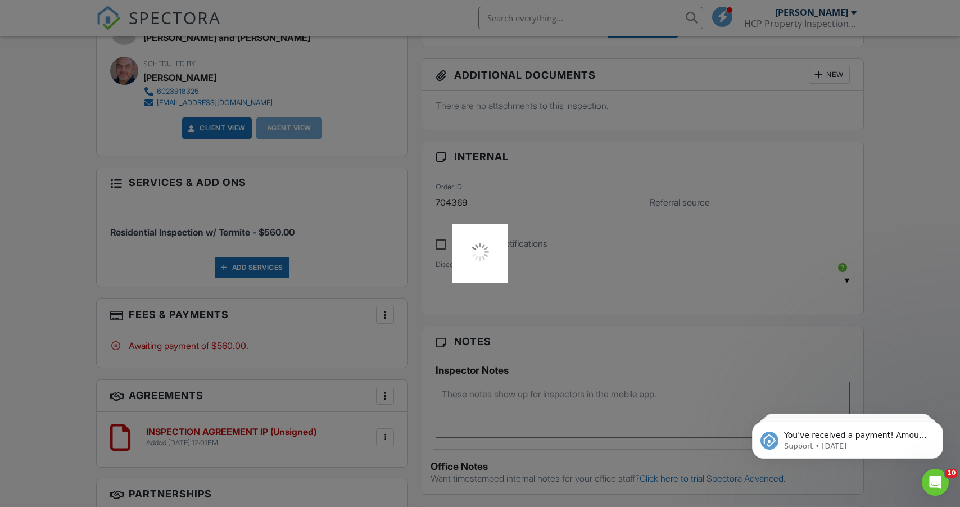
scroll to position [547, 0]
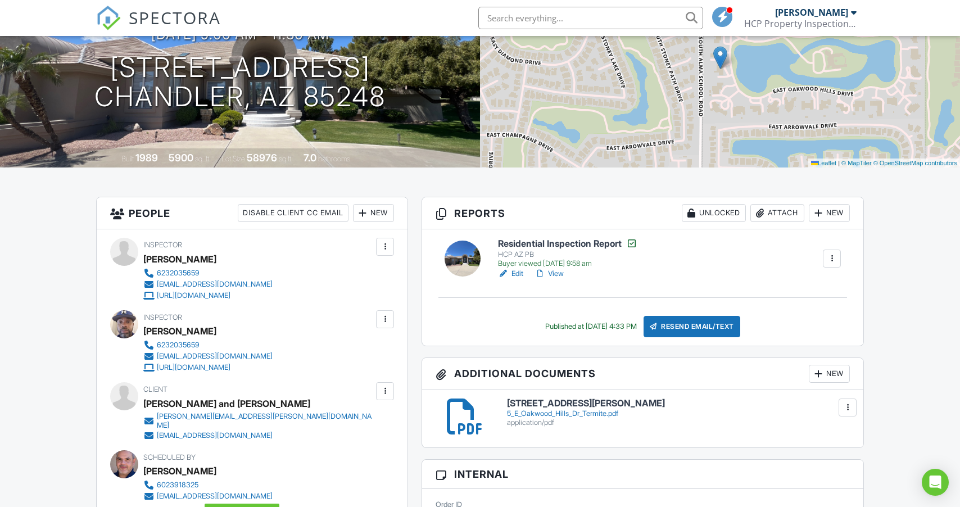
scroll to position [126, 0]
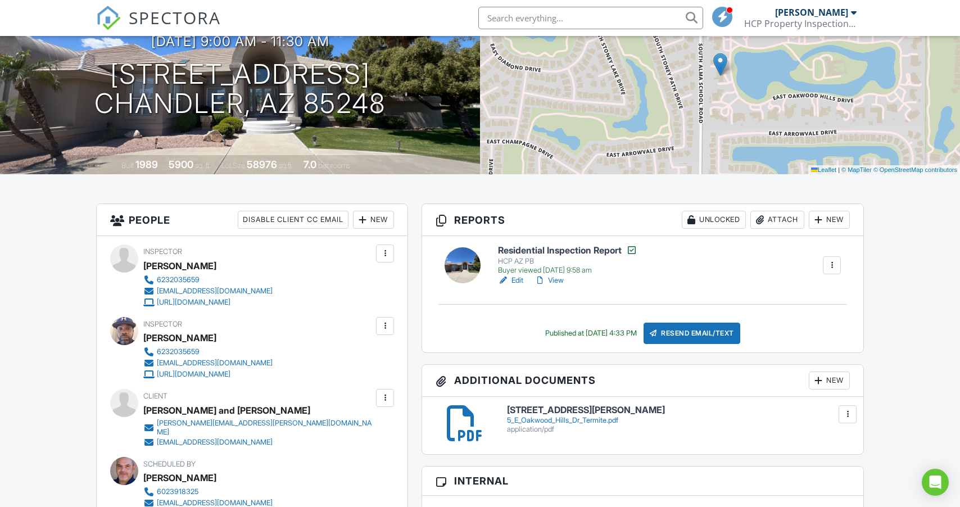
click at [203, 12] on span "SPECTORA" at bounding box center [175, 18] width 92 height 24
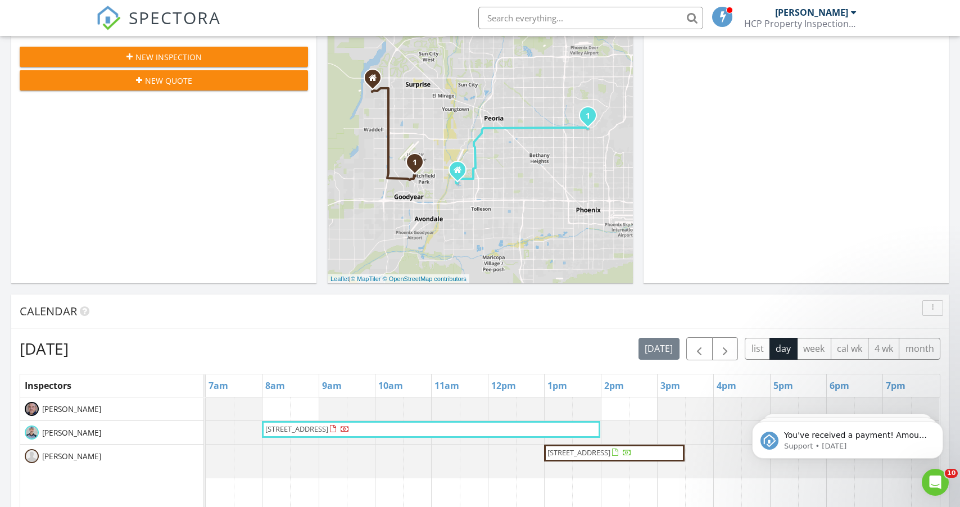
scroll to position [220, 0]
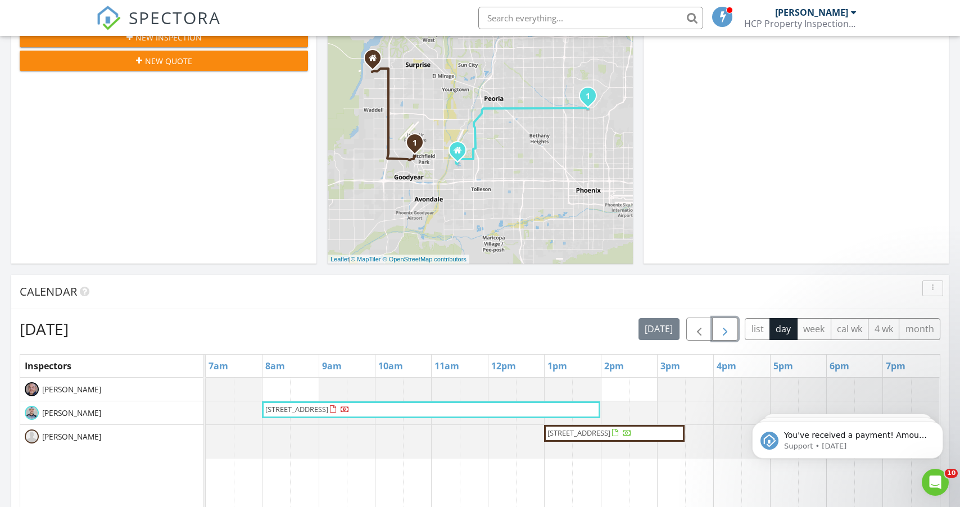
click at [720, 330] on span "button" at bounding box center [725, 329] width 13 height 13
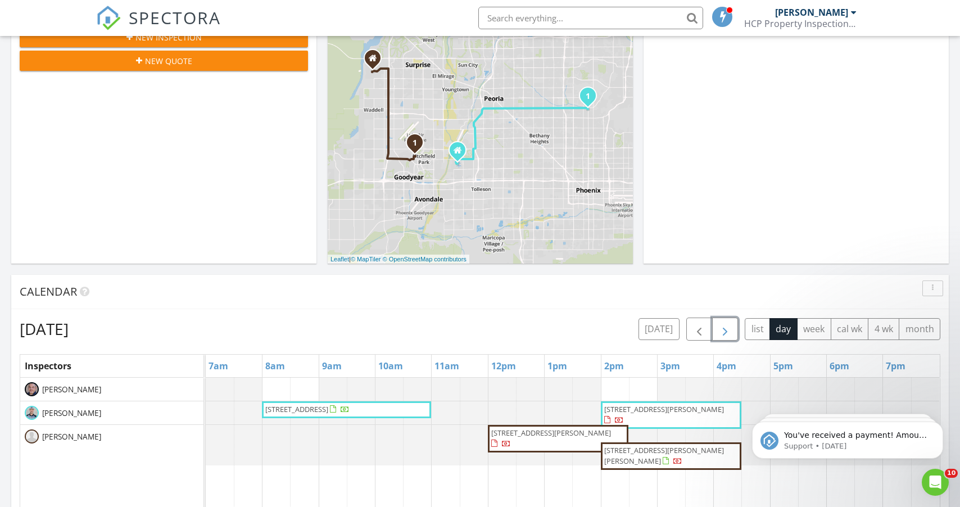
click at [554, 434] on span "[STREET_ADDRESS][PERSON_NAME]" at bounding box center [551, 433] width 120 height 10
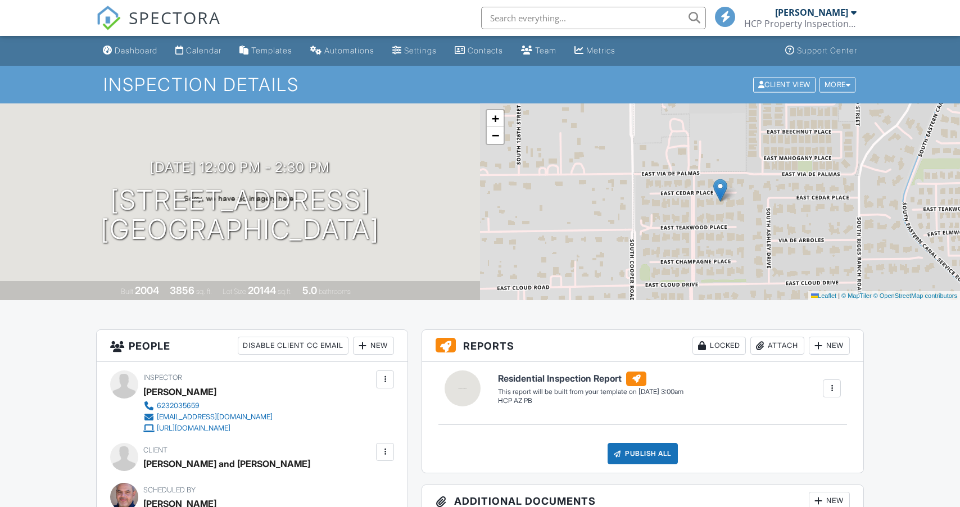
scroll to position [148, 0]
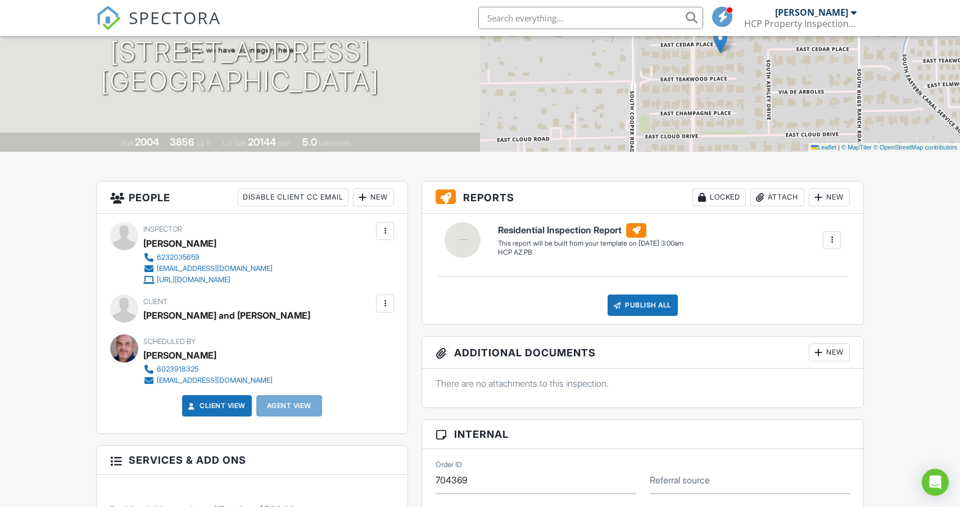
click at [389, 300] on div at bounding box center [385, 303] width 11 height 11
click at [357, 335] on li "Edit" at bounding box center [358, 338] width 57 height 28
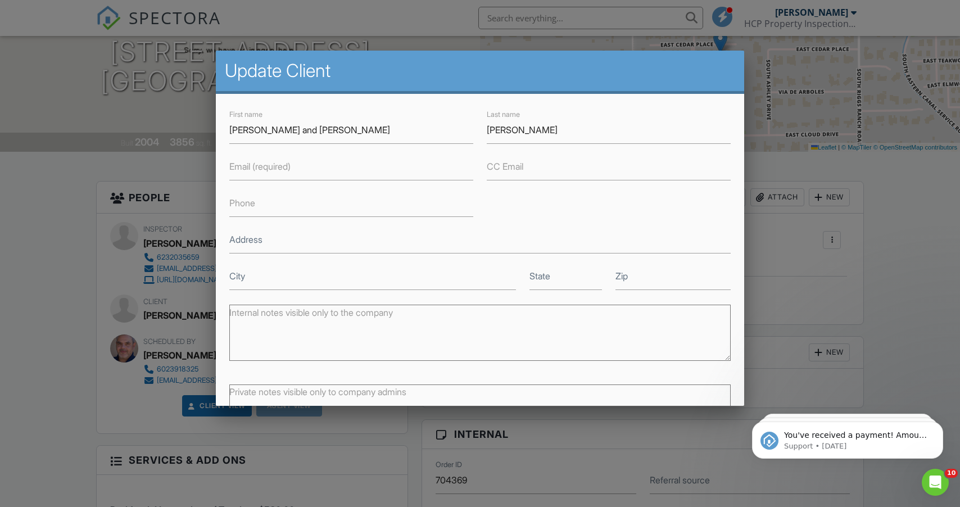
click at [267, 169] on label "Email (required)" at bounding box center [259, 166] width 61 height 12
click at [267, 169] on input "Email (required)" at bounding box center [351, 167] width 244 height 28
paste input "[PERSON_NAME][EMAIL_ADDRESS][PERSON_NAME][DOMAIN_NAME]"
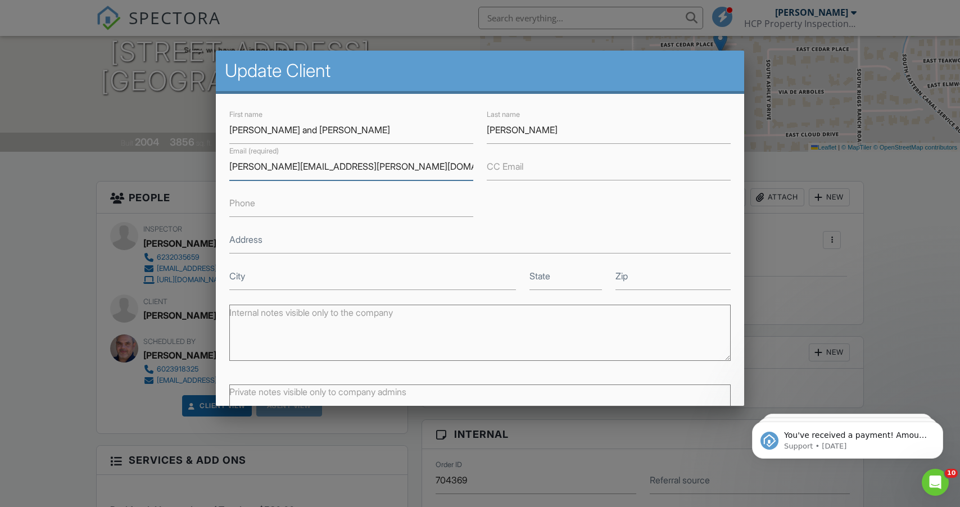
type input "[PERSON_NAME][EMAIL_ADDRESS][PERSON_NAME][DOMAIN_NAME]"
click at [516, 168] on label "CC Email" at bounding box center [505, 166] width 37 height 12
click at [516, 168] on input "CC Email" at bounding box center [609, 167] width 244 height 28
paste input "[EMAIL_ADDRESS][DOMAIN_NAME]"
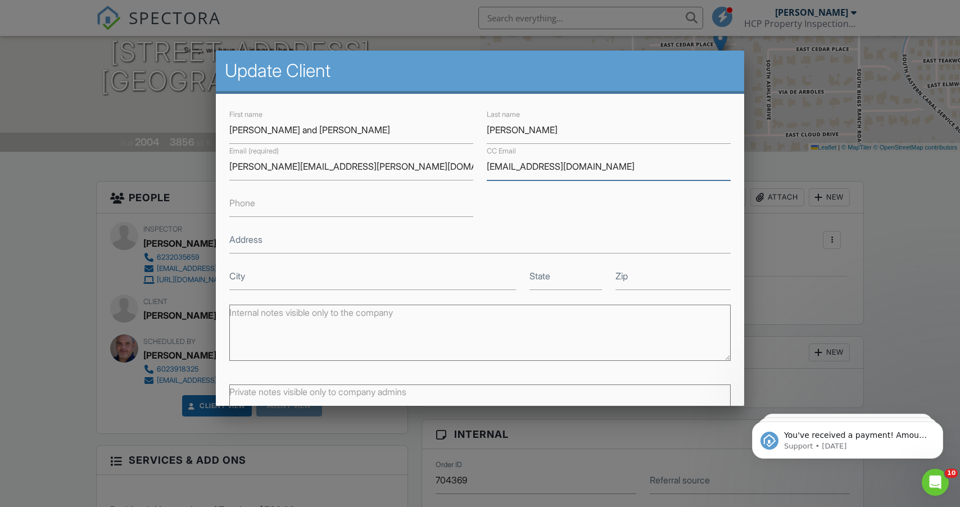
type input "[EMAIL_ADDRESS][DOMAIN_NAME]"
click at [497, 210] on div "First name [PERSON_NAME] and [PERSON_NAME] Last name [PERSON_NAME] Email (requi…" at bounding box center [480, 198] width 515 height 183
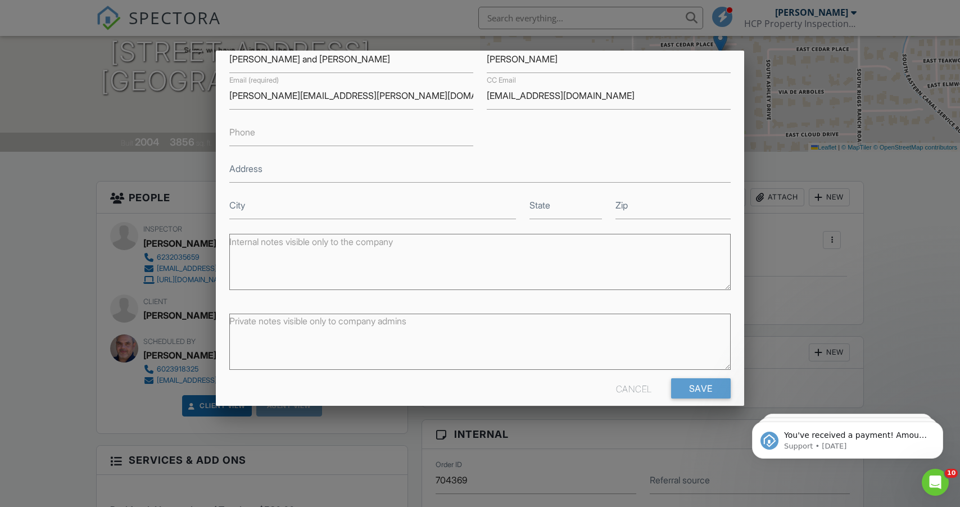
scroll to position [85, 0]
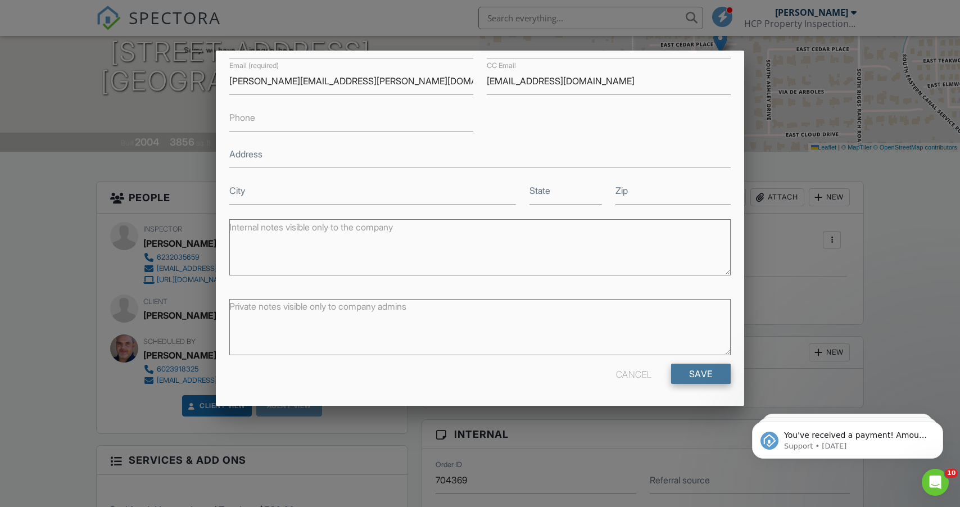
click at [714, 382] on input "Save" at bounding box center [701, 374] width 60 height 20
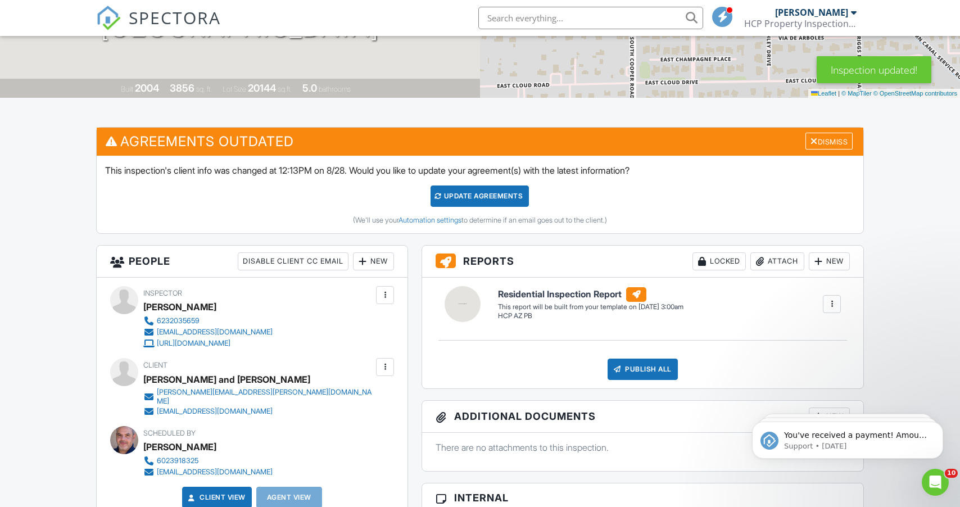
click at [484, 198] on div "Update Agreements" at bounding box center [480, 196] width 98 height 21
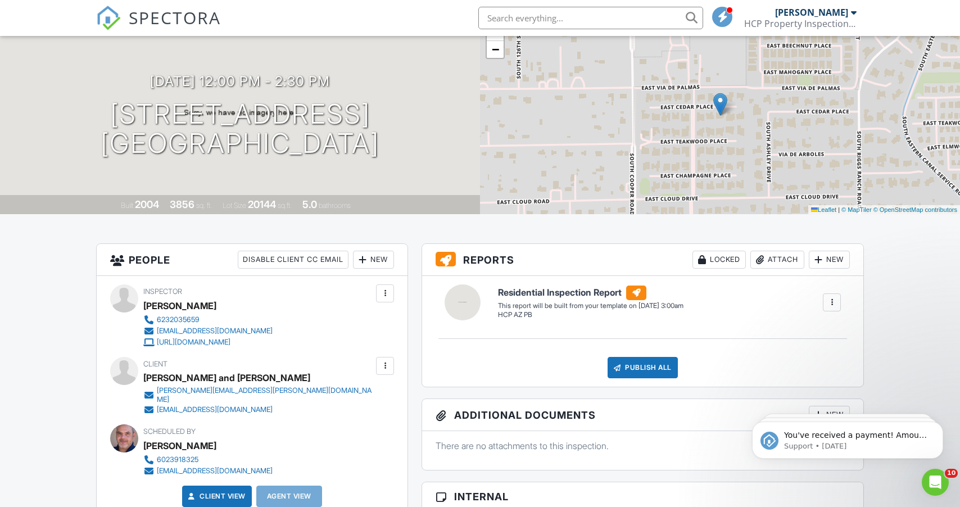
scroll to position [28, 0]
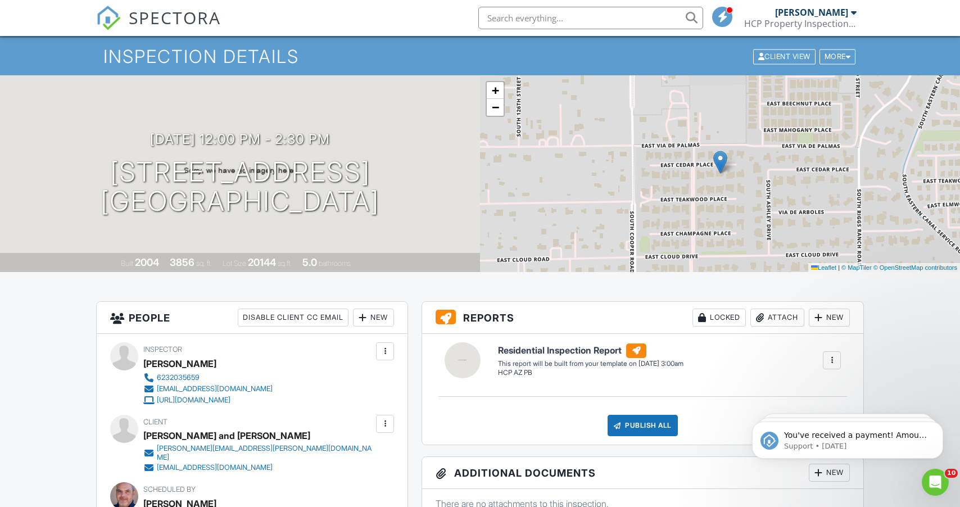
click at [107, 16] on img at bounding box center [108, 18] width 25 height 25
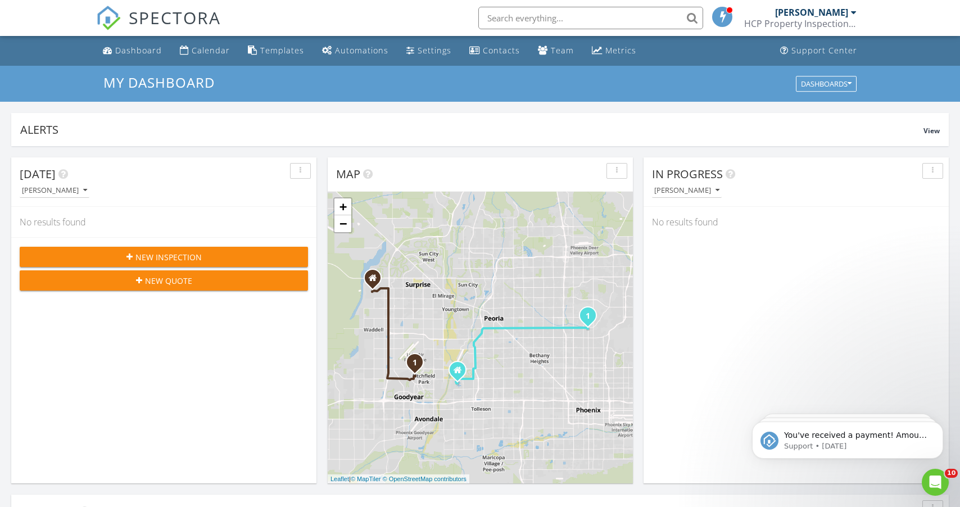
click at [837, 11] on div "[PERSON_NAME]" at bounding box center [811, 12] width 73 height 11
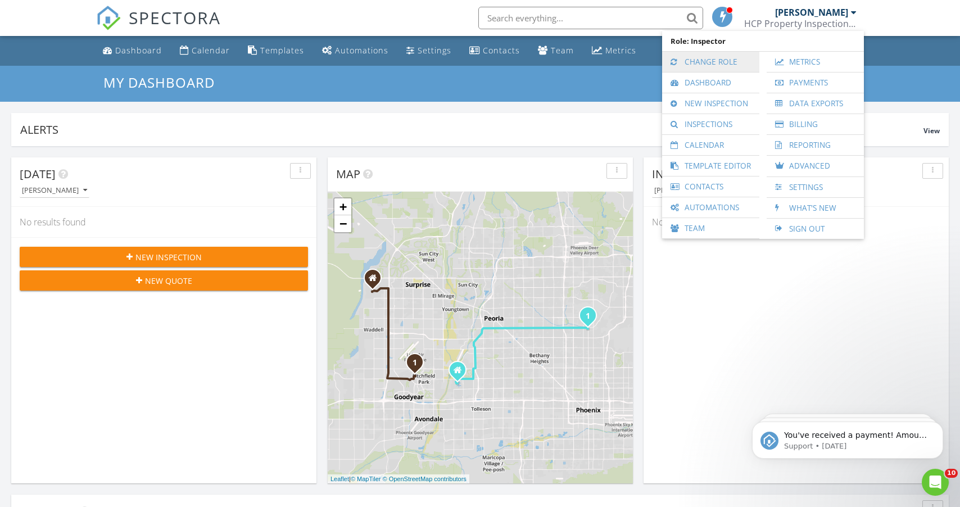
click at [726, 61] on link "Change Role" at bounding box center [711, 62] width 86 height 20
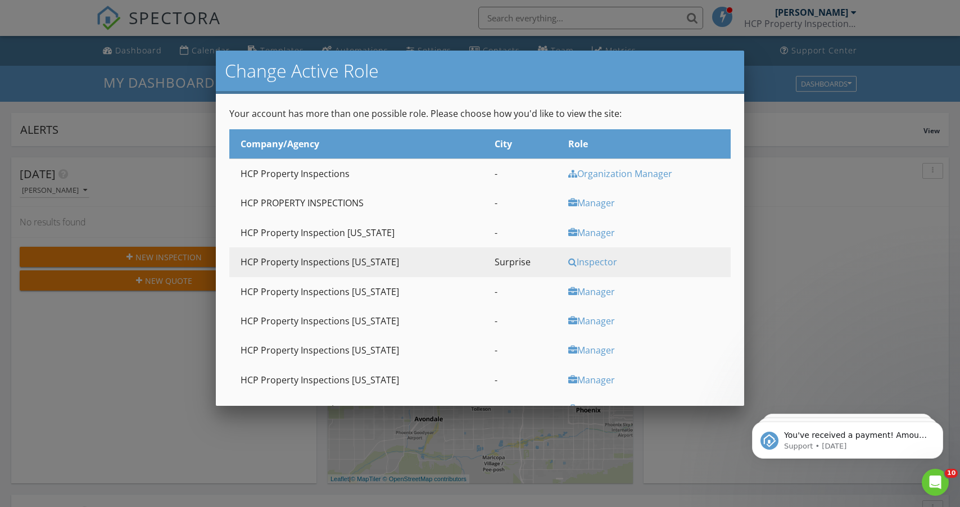
click at [633, 42] on div at bounding box center [480, 261] width 960 height 634
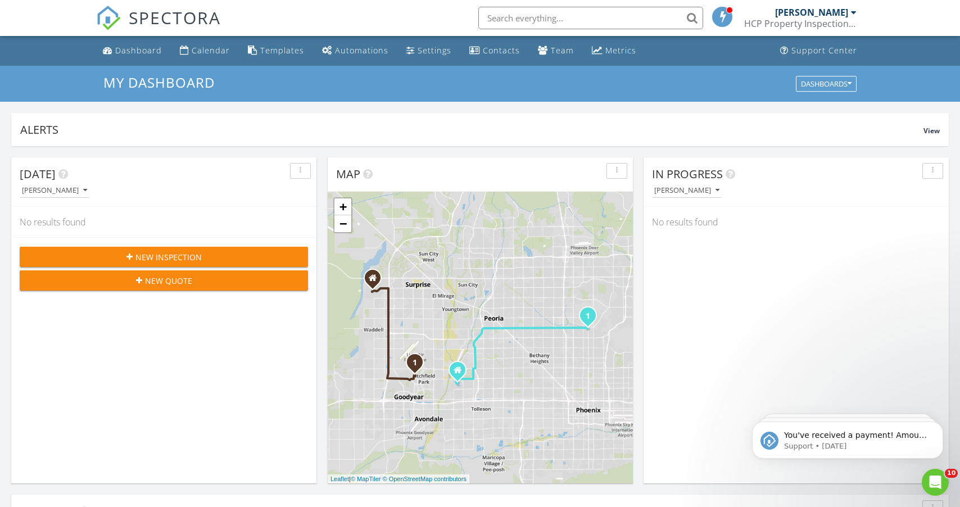
click at [549, 19] on input "text" at bounding box center [591, 18] width 225 height 22
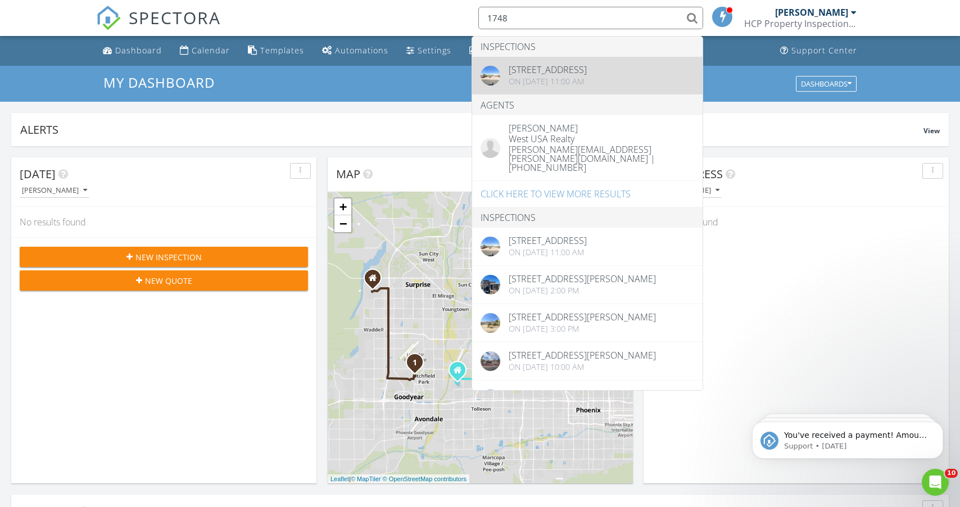
type input "1748"
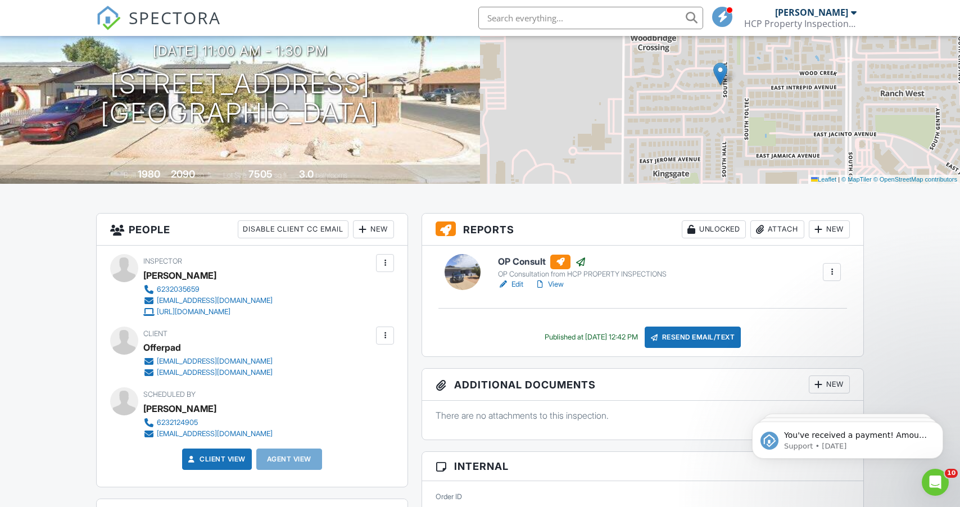
scroll to position [119, 0]
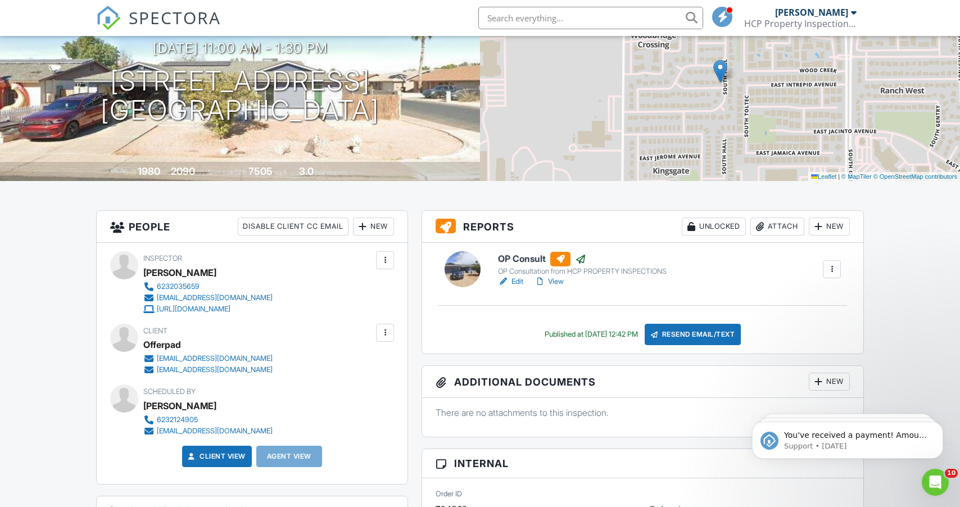
click at [833, 265] on div at bounding box center [832, 269] width 11 height 11
click at [833, 270] on div at bounding box center [832, 269] width 11 height 11
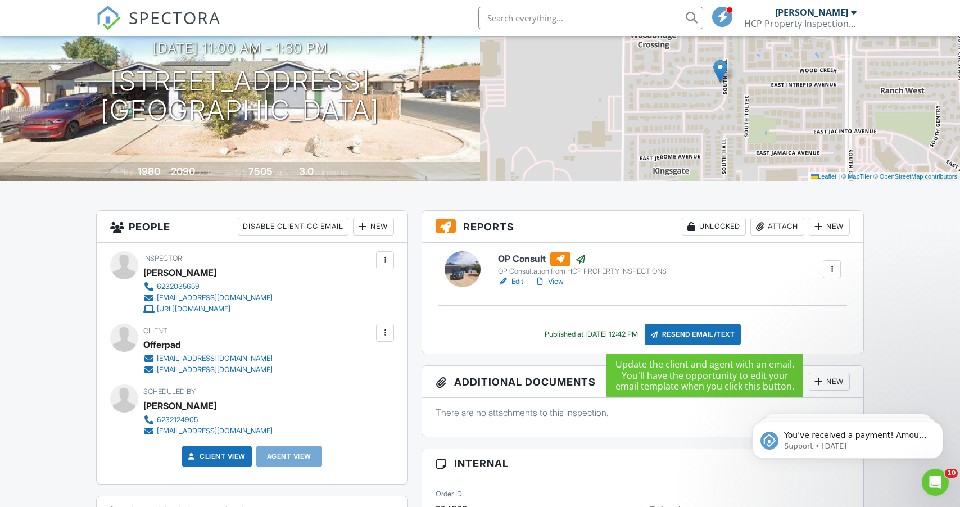
click at [681, 328] on div "Resend Email/Text" at bounding box center [693, 334] width 97 height 21
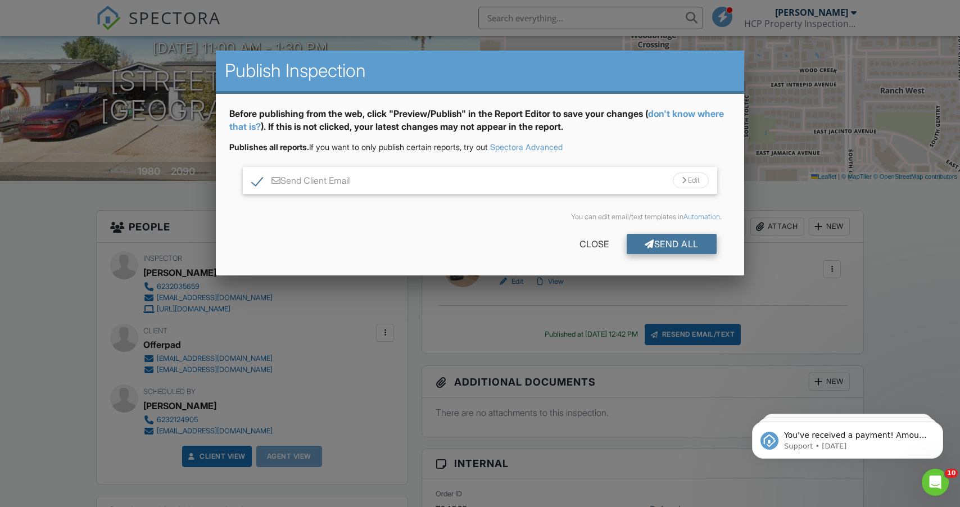
click at [689, 245] on div "Send All" at bounding box center [672, 244] width 90 height 20
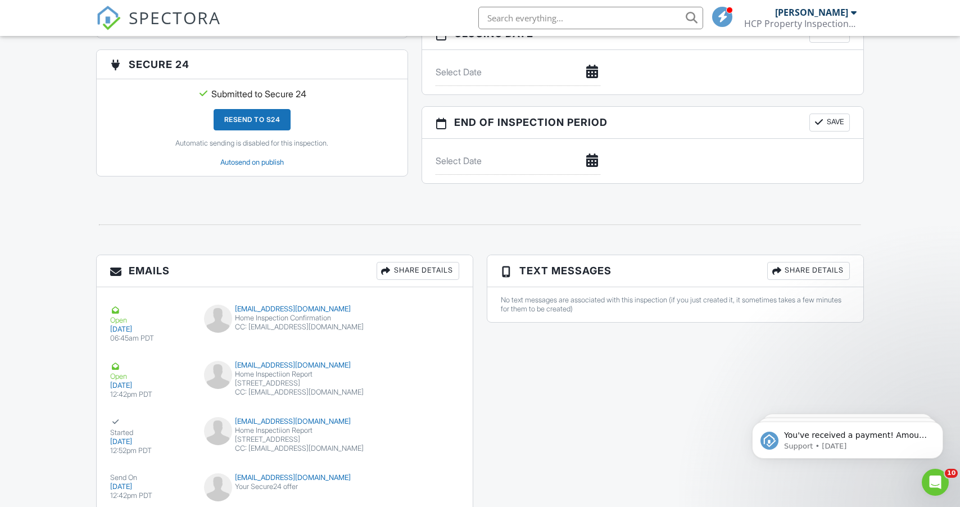
scroll to position [1114, 0]
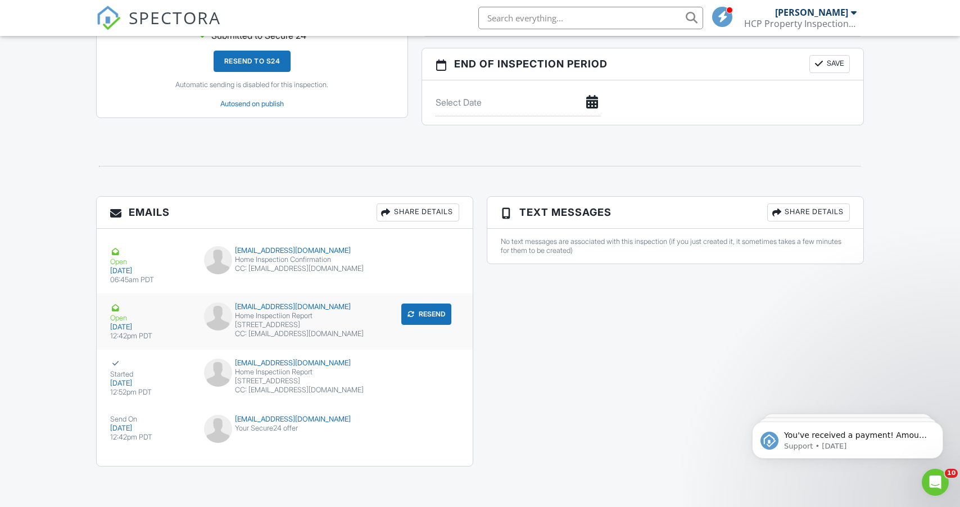
click at [359, 334] on div "CC: Agentsupport@offerpad.com" at bounding box center [284, 334] width 161 height 9
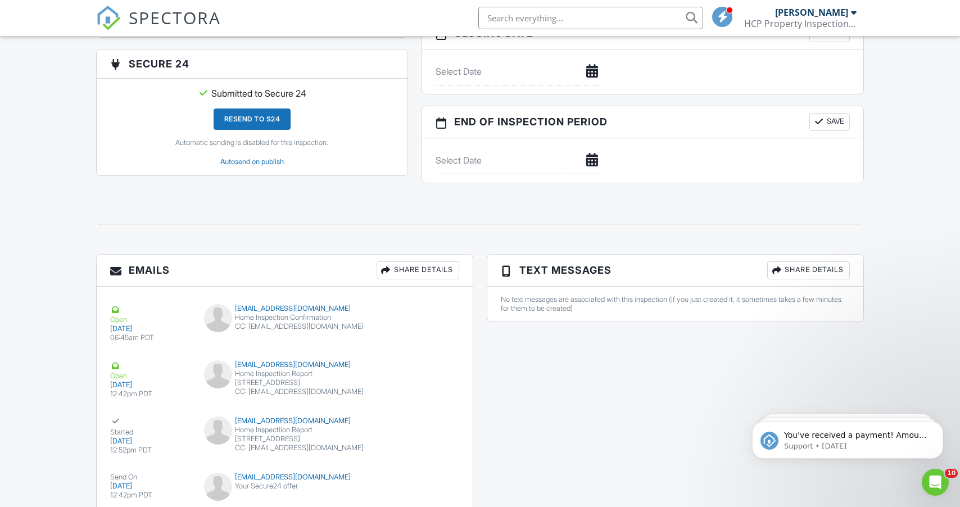
scroll to position [904, 0]
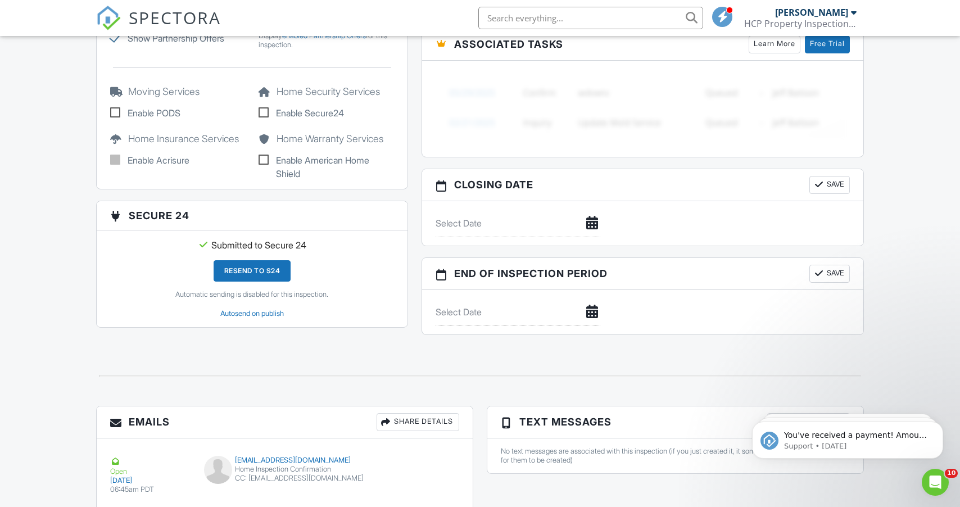
click at [108, 8] on img at bounding box center [108, 18] width 25 height 25
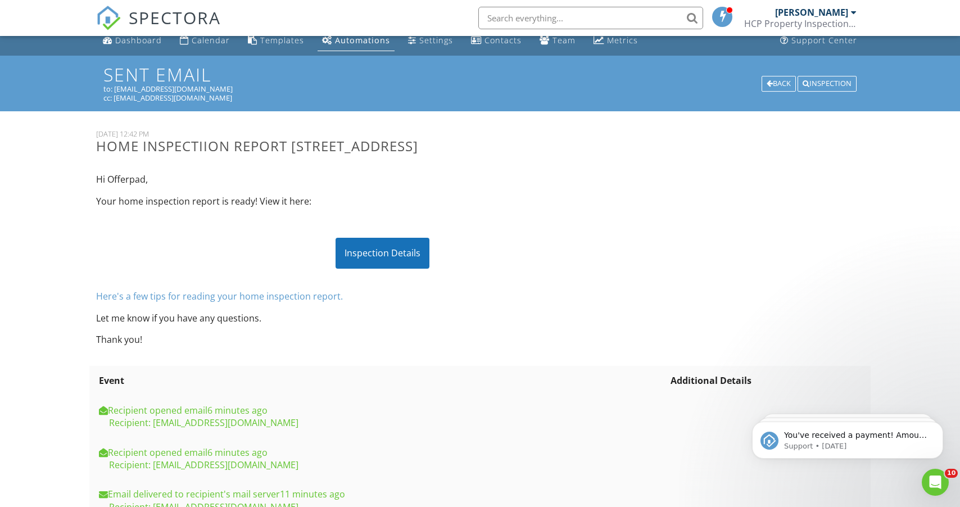
scroll to position [5, 0]
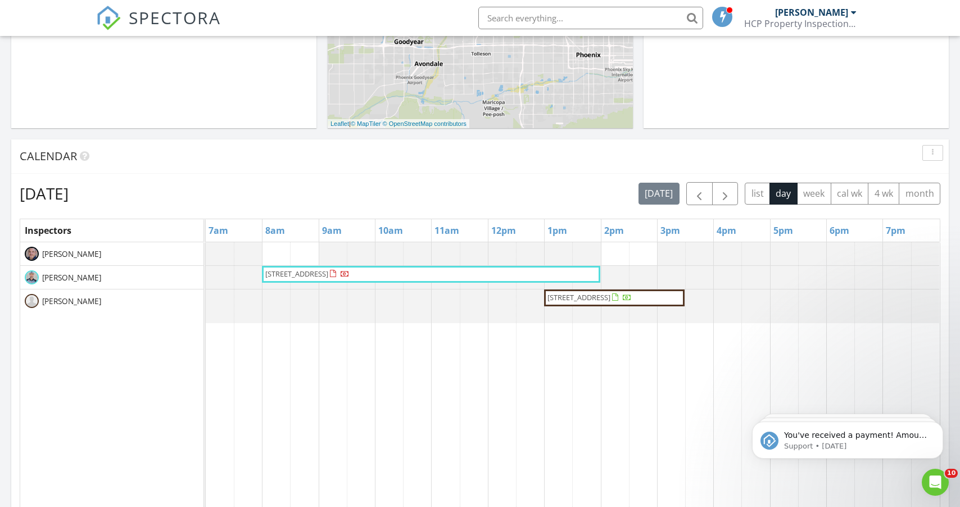
scroll to position [359, 0]
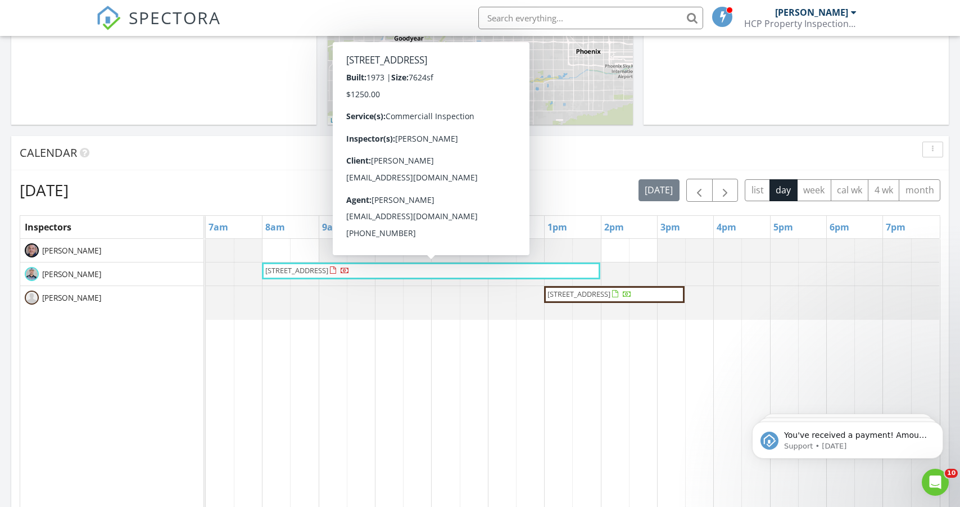
click at [328, 274] on span "[STREET_ADDRESS]" at bounding box center [296, 270] width 63 height 10
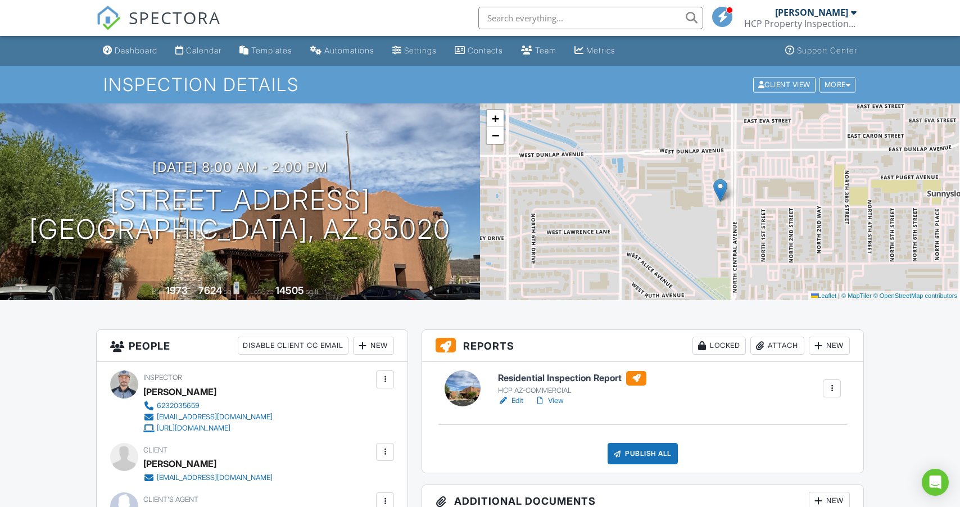
click at [141, 19] on span "SPECTORA" at bounding box center [175, 18] width 92 height 24
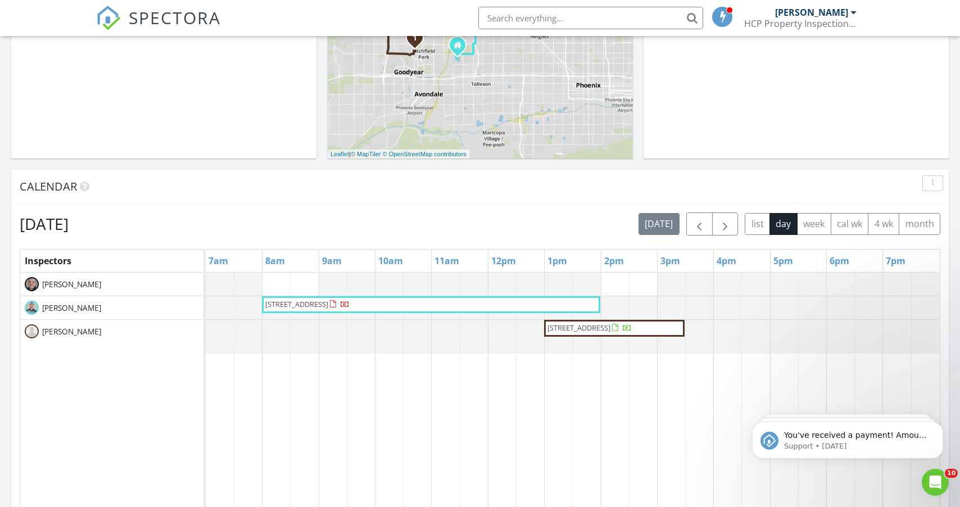
scroll to position [353, 0]
